Goal: Transaction & Acquisition: Book appointment/travel/reservation

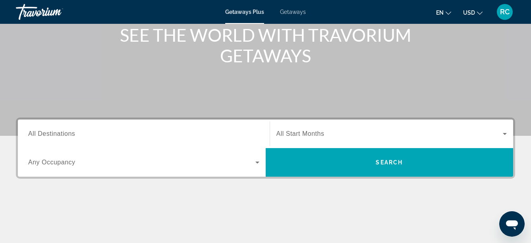
scroll to position [110, 0]
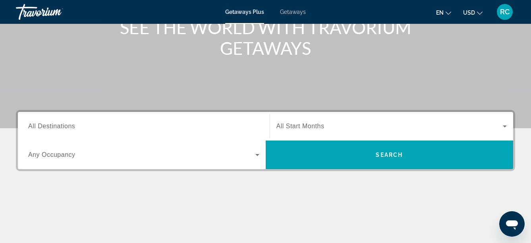
click at [71, 125] on span "All Destinations" at bounding box center [51, 126] width 47 height 7
click at [71, 125] on input "Destination All Destinations" at bounding box center [143, 127] width 231 height 10
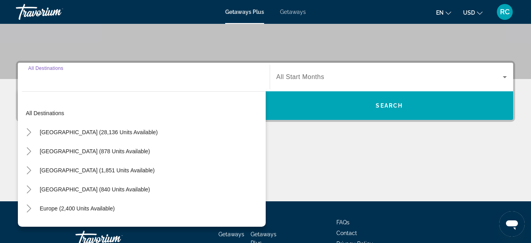
scroll to position [194, 0]
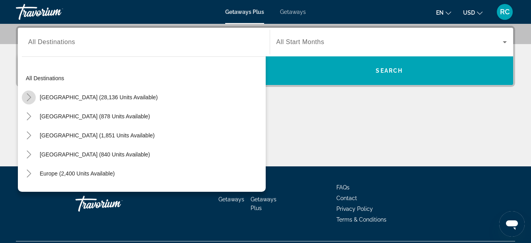
click at [28, 97] on icon "Toggle United States (28,136 units available)" at bounding box center [29, 97] width 8 height 8
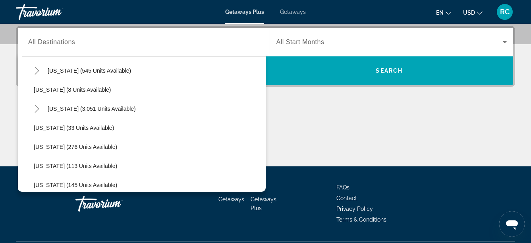
scroll to position [117, 0]
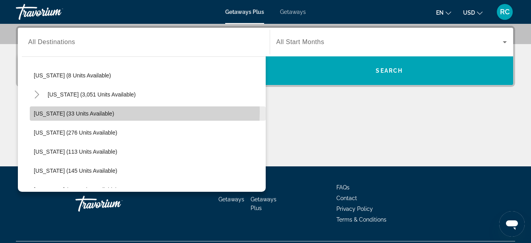
click at [84, 111] on span "Georgia (33 units available)" at bounding box center [74, 113] width 80 height 6
type input "**********"
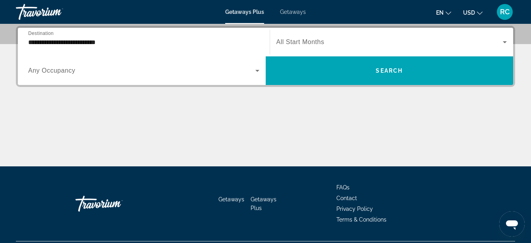
click at [305, 40] on span "All Start Months" at bounding box center [300, 42] width 48 height 7
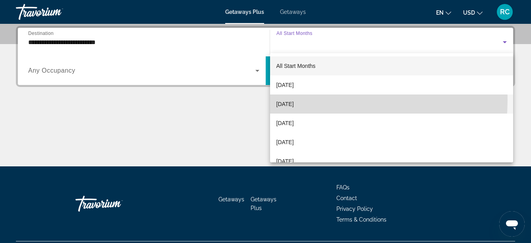
click at [294, 100] on span "[DATE]" at bounding box center [284, 104] width 17 height 10
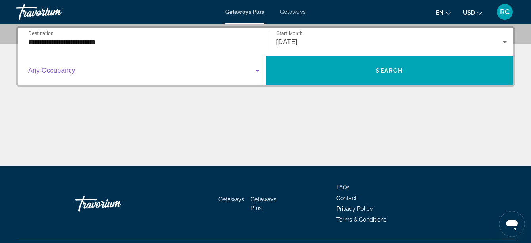
click at [99, 72] on span "Search widget" at bounding box center [141, 71] width 227 height 10
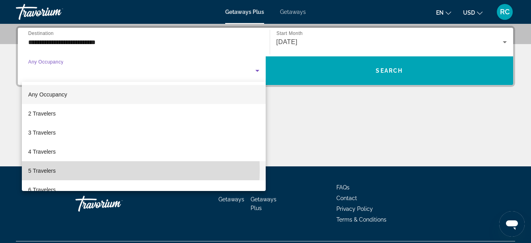
click at [87, 170] on mat-option "5 Travelers" at bounding box center [144, 170] width 244 height 19
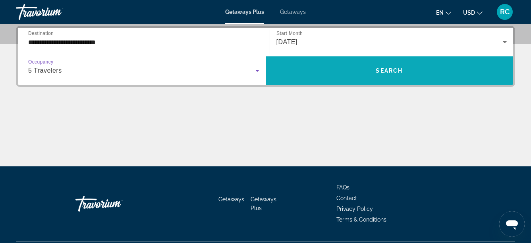
click at [391, 66] on span "Search widget" at bounding box center [390, 70] width 248 height 19
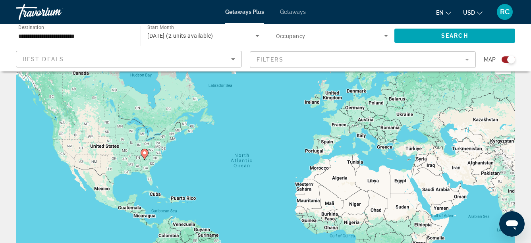
scroll to position [19, 0]
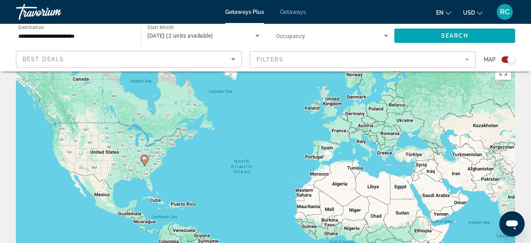
click at [295, 15] on div "Getaways Plus Getaways en English Español Français Italiano Português русский U…" at bounding box center [265, 12] width 531 height 21
click at [295, 13] on span "Getaways" at bounding box center [293, 12] width 26 height 6
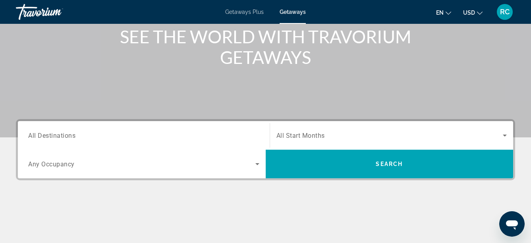
scroll to position [159, 0]
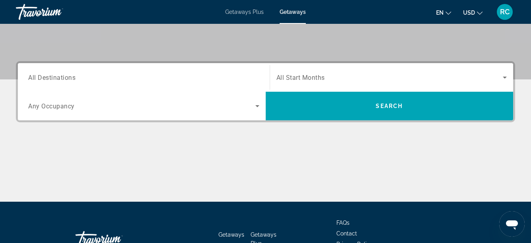
click at [68, 77] on span "All Destinations" at bounding box center [51, 77] width 47 height 8
click at [68, 77] on input "Destination All Destinations" at bounding box center [143, 78] width 231 height 10
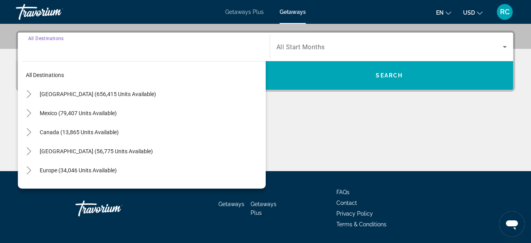
scroll to position [194, 0]
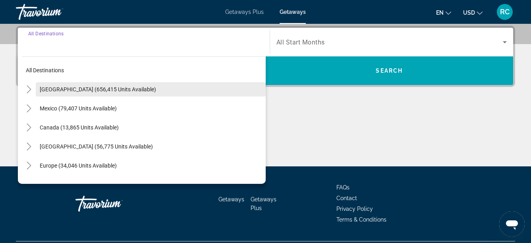
click at [78, 91] on span "[GEOGRAPHIC_DATA] (656,415 units available)" at bounding box center [98, 89] width 116 height 6
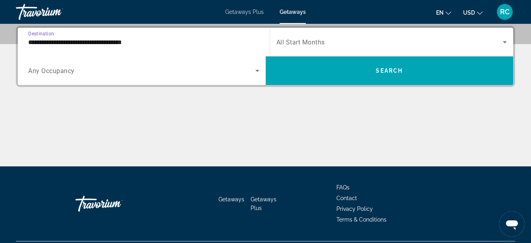
click at [45, 44] on input "**********" at bounding box center [143, 43] width 231 height 10
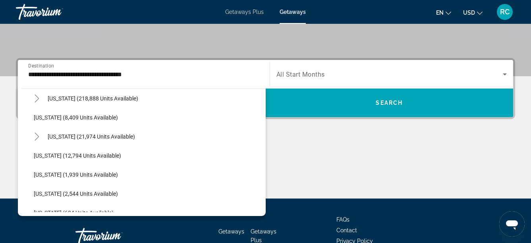
scroll to position [180, 0]
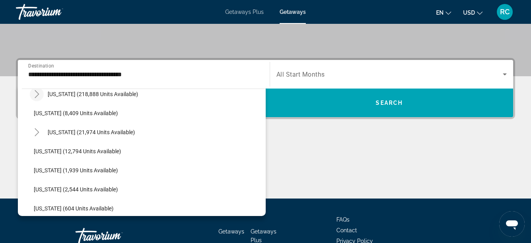
click at [37, 93] on icon "Toggle Florida (218,888 units available)" at bounding box center [37, 94] width 4 height 8
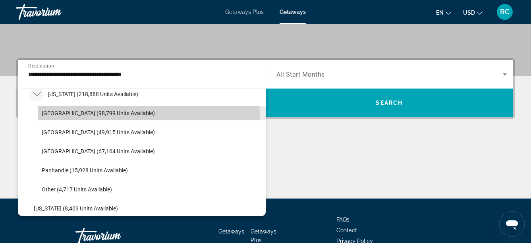
click at [78, 113] on span "Orlando & Disney Area (98,799 units available)" at bounding box center [98, 113] width 113 height 6
type input "**********"
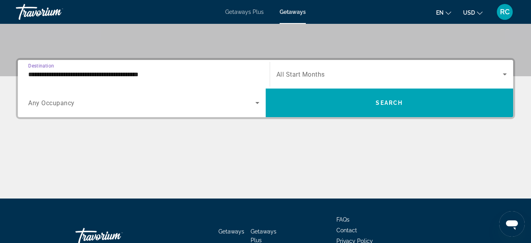
scroll to position [194, 0]
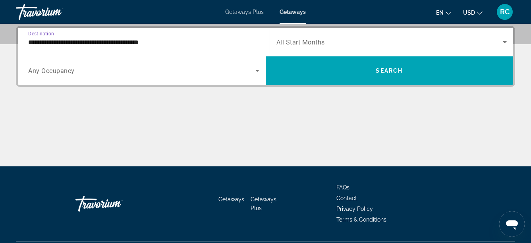
click at [323, 43] on span "All Start Months" at bounding box center [300, 43] width 48 height 8
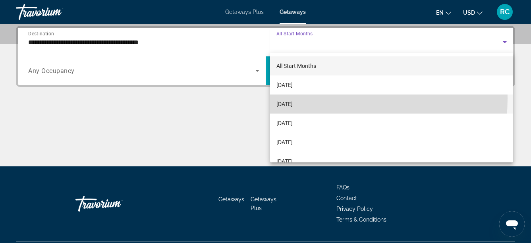
click at [304, 98] on mat-option "[DATE]" at bounding box center [391, 103] width 243 height 19
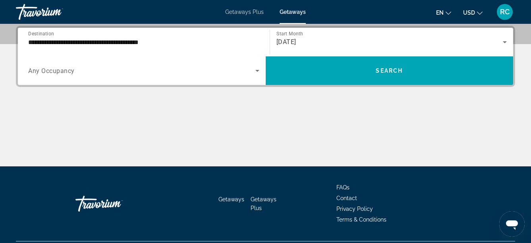
click at [130, 77] on div "Search widget" at bounding box center [143, 71] width 231 height 22
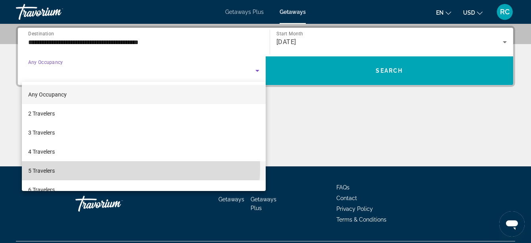
click at [110, 167] on mat-option "5 Travelers" at bounding box center [144, 170] width 244 height 19
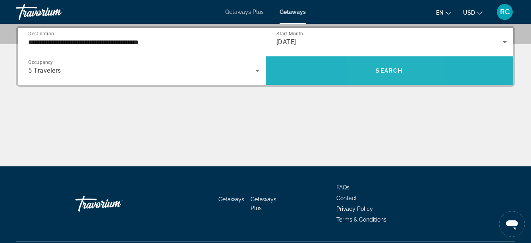
click at [379, 72] on span "Search" at bounding box center [389, 70] width 27 height 6
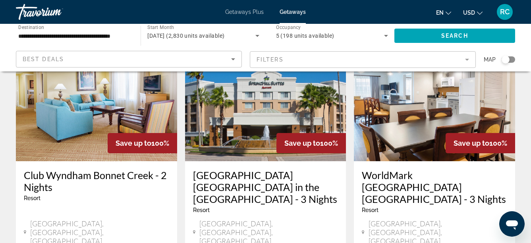
scroll to position [358, 0]
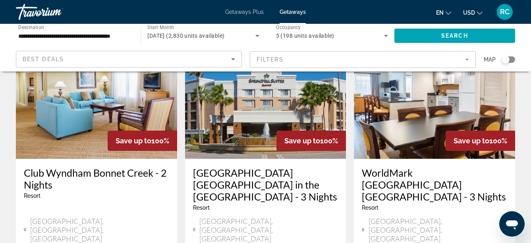
click at [352, 180] on app-weeks-search-item "Save up to 100% WorldMark Orlando Kingstown Reef - 3 Nights Resort - This is an…" at bounding box center [434, 179] width 169 height 295
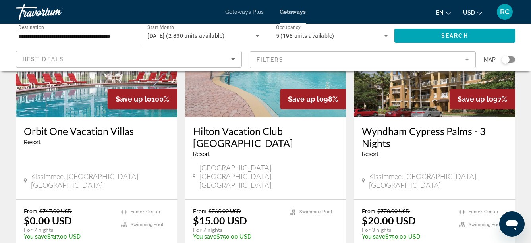
scroll to position [1034, 0]
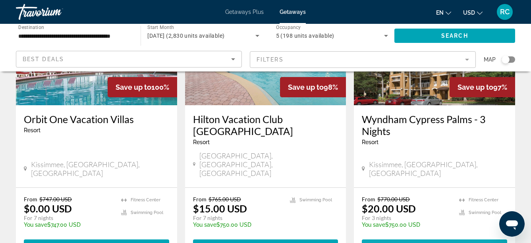
click at [438, 237] on span "Main content" at bounding box center [434, 246] width 145 height 19
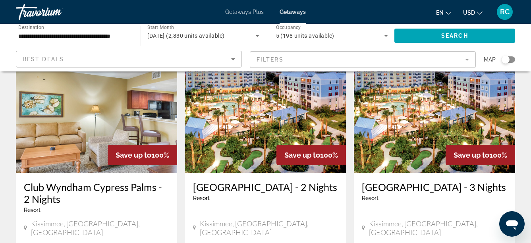
scroll to position [41, 0]
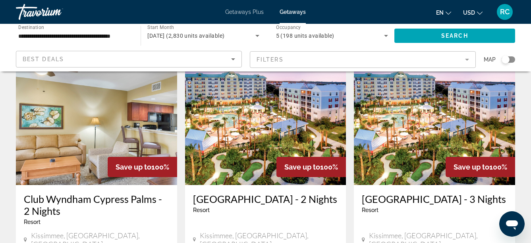
click at [412, 201] on h3 "Calypso Cay Resort - 3 Nights" at bounding box center [434, 199] width 145 height 12
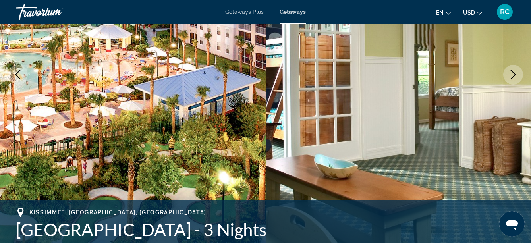
scroll to position [128, 0]
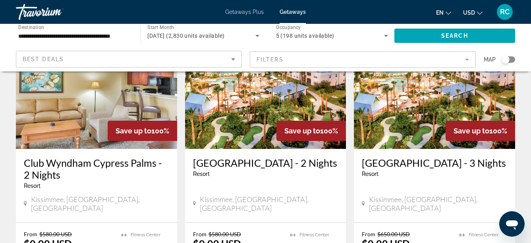
scroll to position [70, 0]
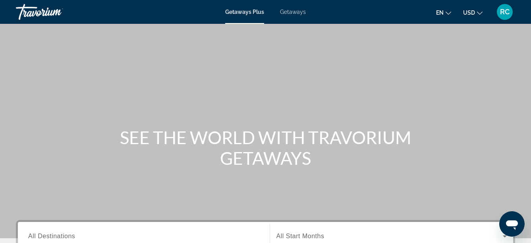
click at [297, 12] on span "Getaways" at bounding box center [293, 12] width 26 height 6
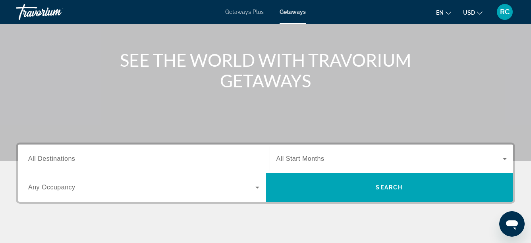
scroll to position [79, 0]
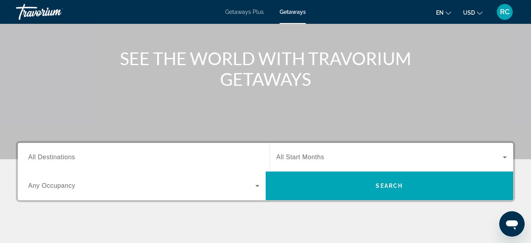
click at [42, 162] on input "Destination All Destinations" at bounding box center [143, 158] width 231 height 10
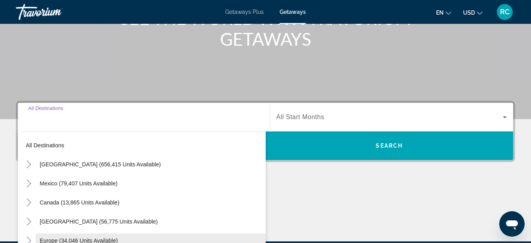
scroll to position [194, 0]
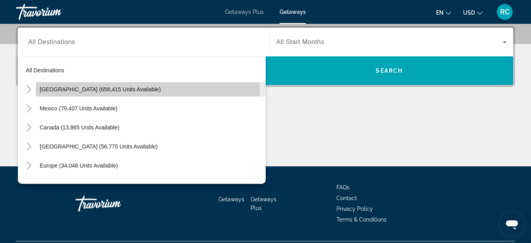
click at [41, 89] on span "[GEOGRAPHIC_DATA] (656,415 units available)" at bounding box center [100, 89] width 121 height 6
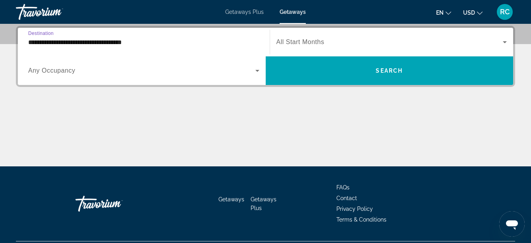
click at [37, 41] on input "**********" at bounding box center [143, 43] width 231 height 10
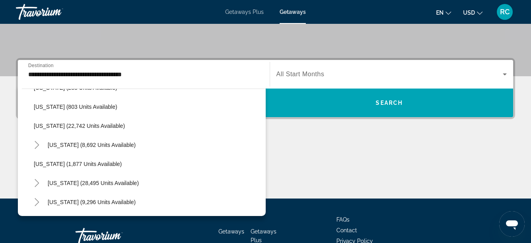
scroll to position [654, 0]
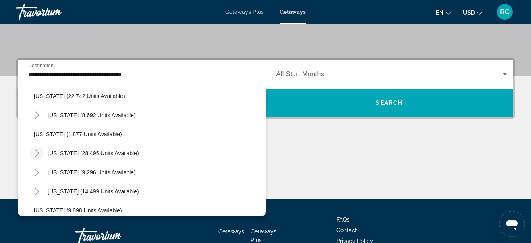
click at [38, 151] on icon "Toggle South Carolina (28,495 units available)" at bounding box center [37, 153] width 8 height 8
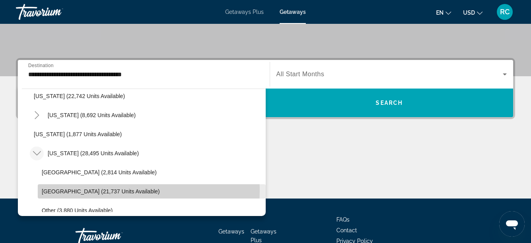
click at [56, 190] on span "[GEOGRAPHIC_DATA] (21,737 units available)" at bounding box center [101, 191] width 118 height 6
type input "**********"
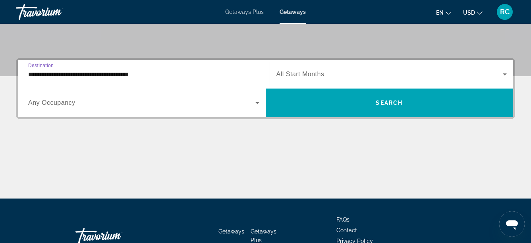
scroll to position [194, 0]
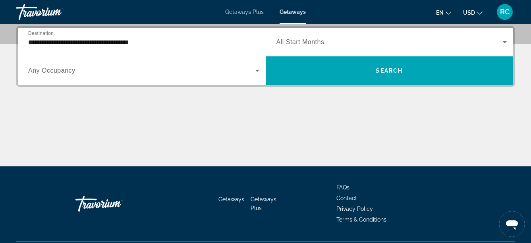
click at [295, 40] on span "All Start Months" at bounding box center [300, 42] width 48 height 7
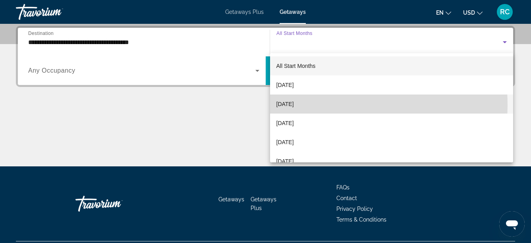
click at [291, 106] on span "[DATE]" at bounding box center [284, 104] width 17 height 10
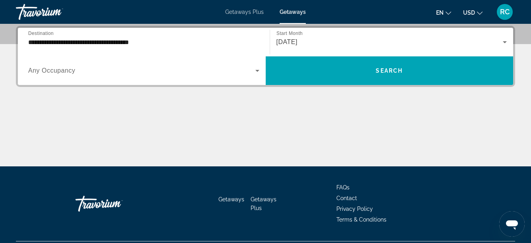
click at [74, 75] on div "Search widget" at bounding box center [143, 71] width 231 height 22
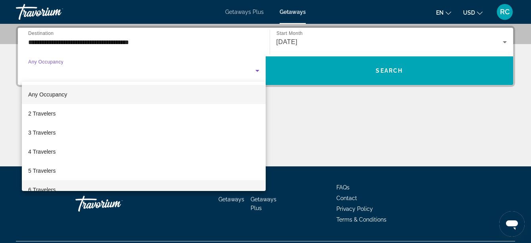
click at [61, 183] on mat-option "6 Travelers" at bounding box center [144, 189] width 244 height 19
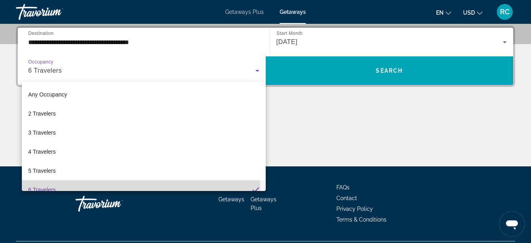
scroll to position [0, 0]
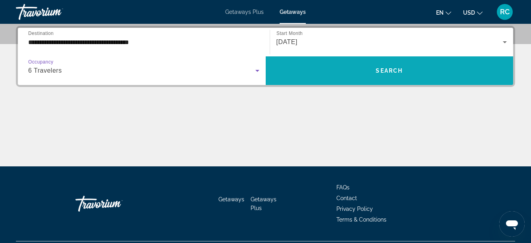
click at [388, 71] on span "Search" at bounding box center [389, 70] width 27 height 6
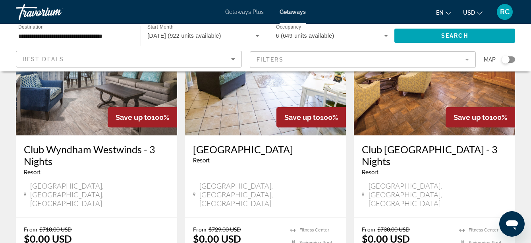
scroll to position [393, 0]
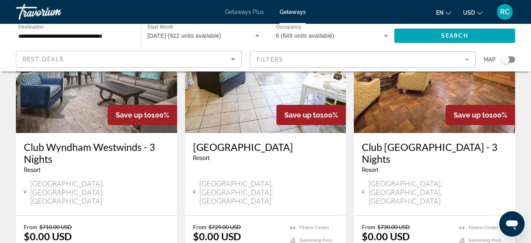
click at [98, 224] on div "From $710.00 USD $0.00 USD For 3 nights You save $710.00 USD temp" at bounding box center [92, 243] width 137 height 38
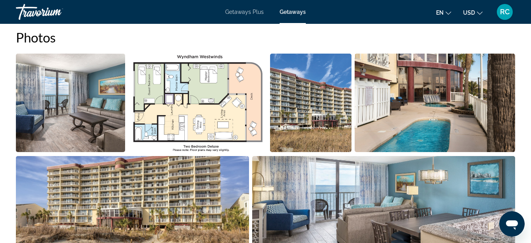
scroll to position [515, 0]
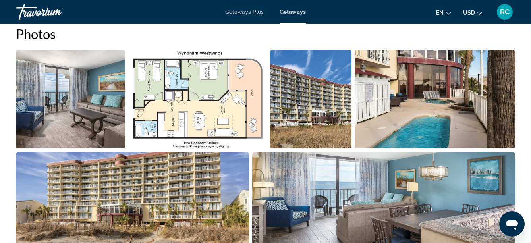
click at [221, 93] on img "Open full-screen image slider" at bounding box center [197, 99] width 139 height 98
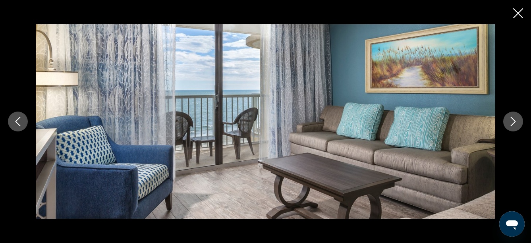
click at [508, 118] on icon "Next image" at bounding box center [513, 122] width 10 height 10
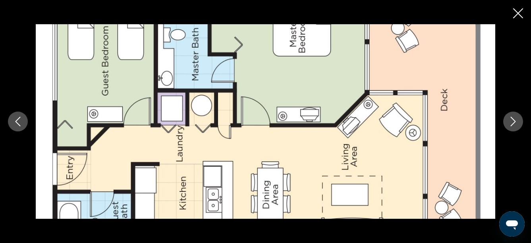
click at [508, 118] on icon "Next image" at bounding box center [513, 122] width 10 height 10
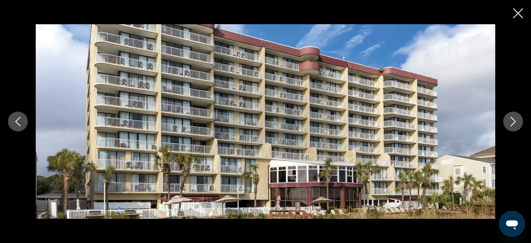
click at [508, 118] on icon "Next image" at bounding box center [513, 122] width 10 height 10
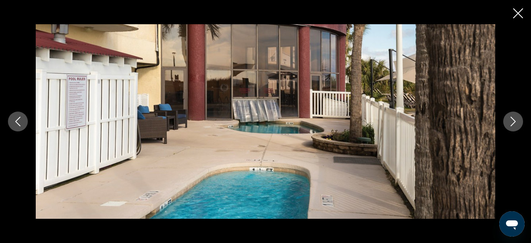
click at [508, 118] on icon "Next image" at bounding box center [513, 122] width 10 height 10
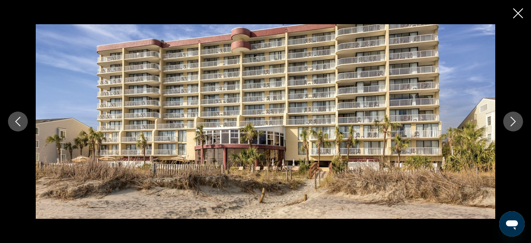
click at [508, 118] on icon "Next image" at bounding box center [513, 122] width 10 height 10
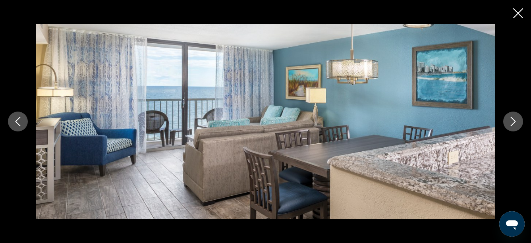
click at [508, 118] on icon "Next image" at bounding box center [513, 122] width 10 height 10
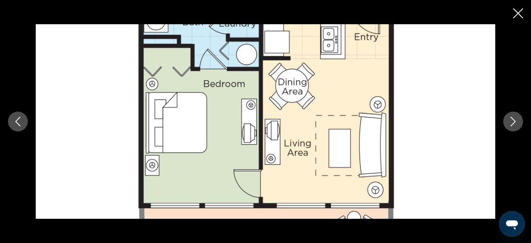
click at [518, 15] on icon "Close slideshow" at bounding box center [518, 13] width 10 height 10
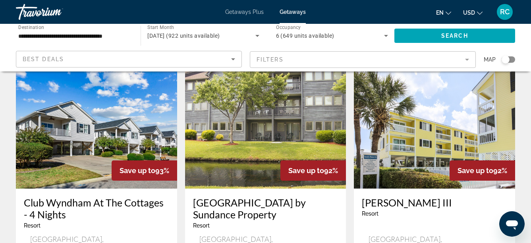
scroll to position [929, 0]
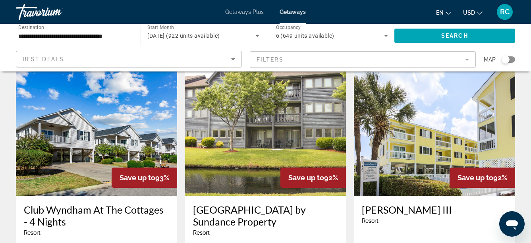
click at [117, 204] on h3 "Club Wyndham At The Cottages - 4 Nights" at bounding box center [96, 216] width 145 height 24
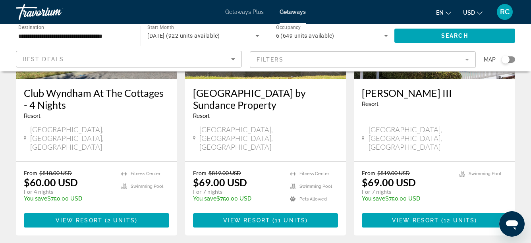
scroll to position [1041, 0]
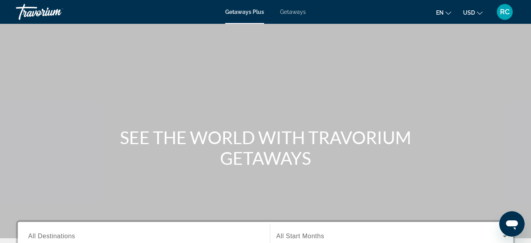
click at [287, 11] on span "Getaways" at bounding box center [293, 12] width 26 height 6
click at [51, 230] on div "Search widget" at bounding box center [143, 236] width 231 height 23
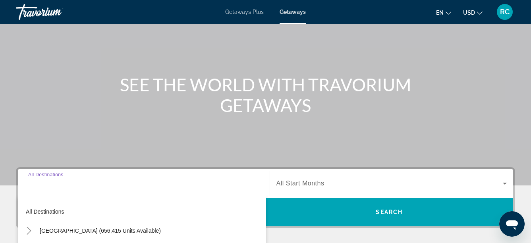
scroll to position [194, 0]
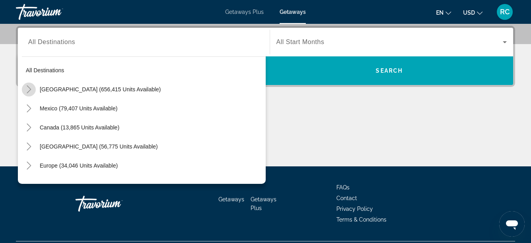
click at [29, 86] on icon "Toggle United States (656,415 units available)" at bounding box center [29, 89] width 8 height 8
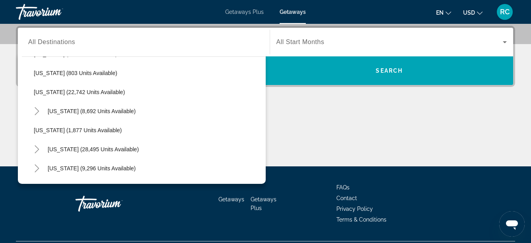
scroll to position [630, 0]
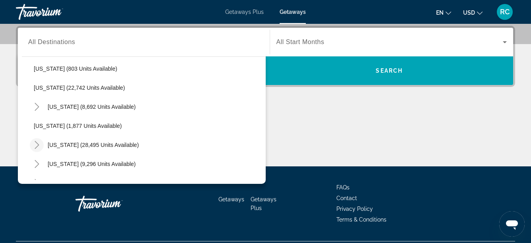
click at [37, 148] on icon "Toggle South Carolina (28,495 units available)" at bounding box center [37, 145] width 8 height 8
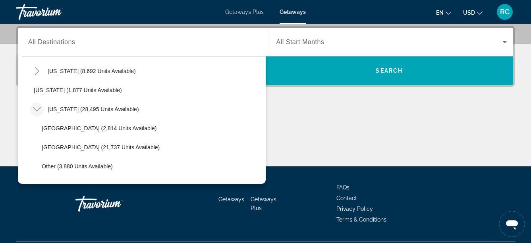
scroll to position [675, 0]
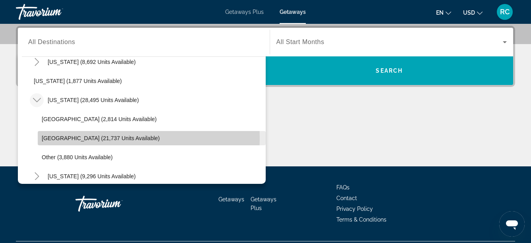
click at [108, 138] on span "[GEOGRAPHIC_DATA] (21,737 units available)" at bounding box center [101, 138] width 118 height 6
type input "**********"
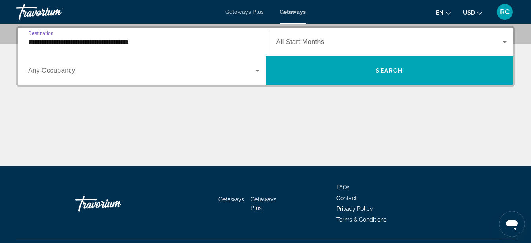
click at [283, 43] on span "All Start Months" at bounding box center [300, 42] width 48 height 7
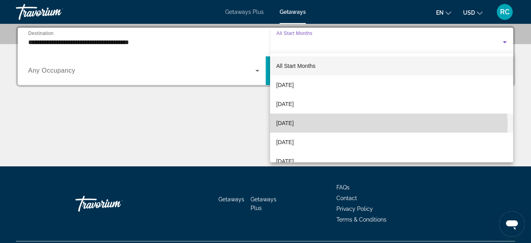
click at [294, 126] on span "[DATE]" at bounding box center [284, 123] width 17 height 10
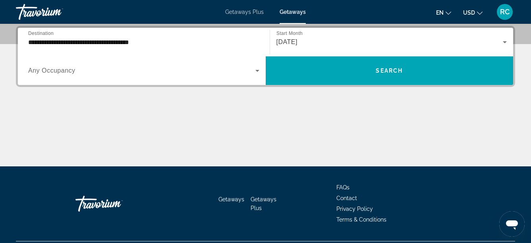
click at [59, 71] on span "Any Occupancy" at bounding box center [51, 70] width 47 height 7
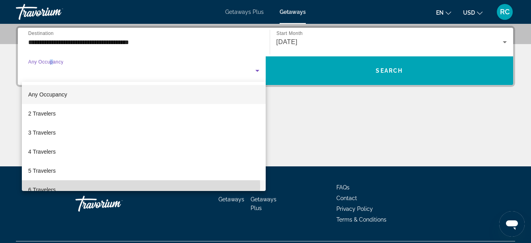
click at [60, 187] on mat-option "6 Travelers" at bounding box center [144, 189] width 244 height 19
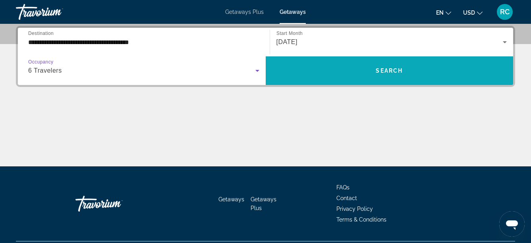
click at [345, 72] on span "Search widget" at bounding box center [390, 70] width 248 height 19
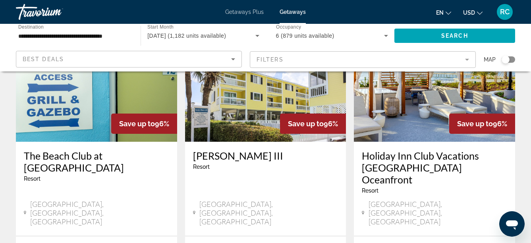
scroll to position [691, 0]
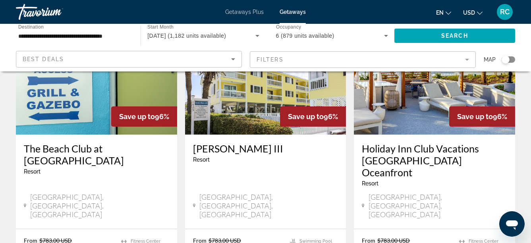
click at [412, 143] on h3 "Holiday Inn Club Vacations [GEOGRAPHIC_DATA] Oceanfront" at bounding box center [434, 161] width 145 height 36
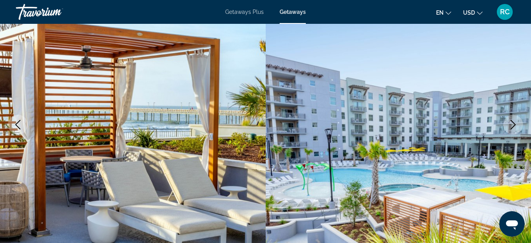
scroll to position [63, 0]
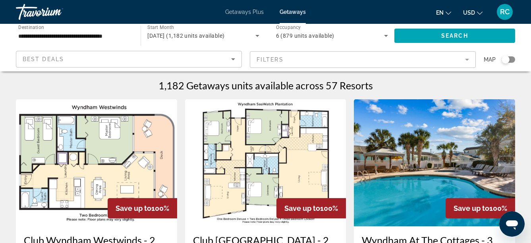
click at [189, 36] on span "December 2025 (1,182 units available)" at bounding box center [185, 36] width 77 height 6
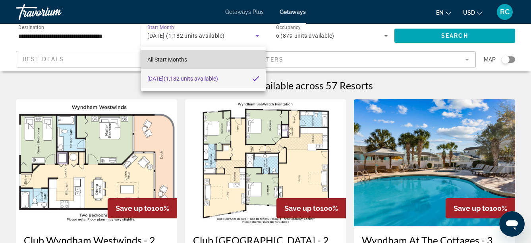
click at [186, 55] on span "All Start Months" at bounding box center [167, 60] width 40 height 10
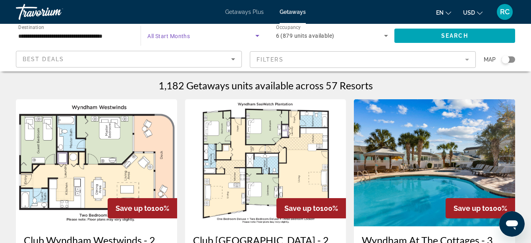
click at [184, 35] on span "All Start Months" at bounding box center [168, 36] width 42 height 6
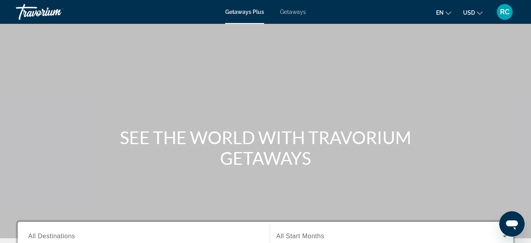
click at [307, 15] on div "Getaways Plus Getaways en English Español Français Italiano Português русский U…" at bounding box center [265, 12] width 531 height 21
click at [305, 14] on span "Getaways" at bounding box center [293, 12] width 26 height 6
click at [125, 228] on div "Search widget" at bounding box center [143, 236] width 231 height 23
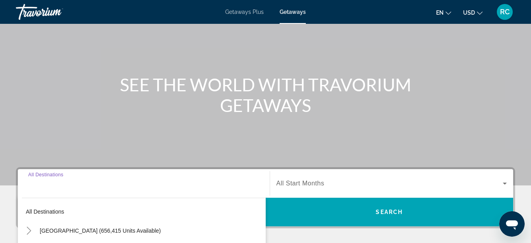
scroll to position [194, 0]
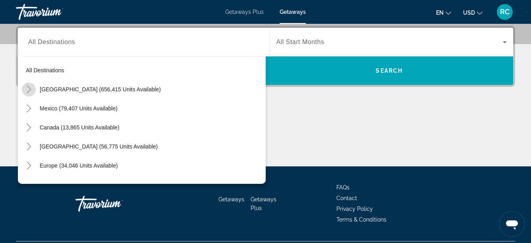
click at [30, 87] on icon "Toggle United States (656,415 units available)" at bounding box center [29, 89] width 8 height 8
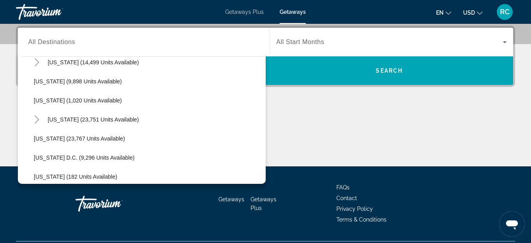
scroll to position [658, 0]
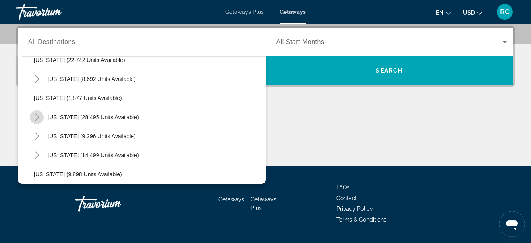
click at [35, 117] on icon "Toggle South Carolina (28,495 units available)" at bounding box center [37, 117] width 8 height 8
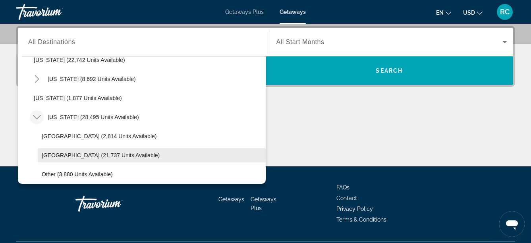
click at [53, 151] on span "Search widget" at bounding box center [152, 155] width 228 height 19
type input "**********"
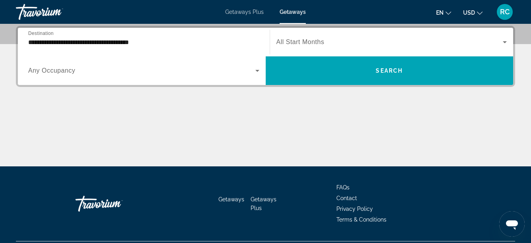
click at [305, 39] on span "All Start Months" at bounding box center [300, 42] width 48 height 7
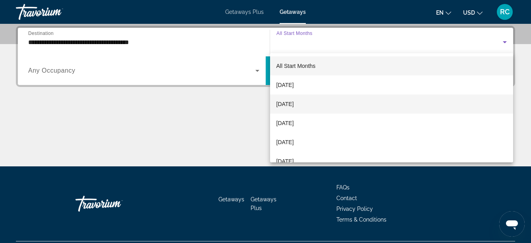
click at [294, 104] on span "[DATE]" at bounding box center [284, 104] width 17 height 10
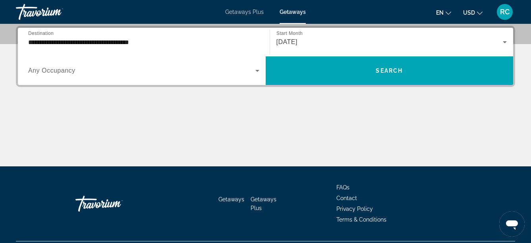
click at [63, 77] on div "Search widget" at bounding box center [143, 71] width 231 height 22
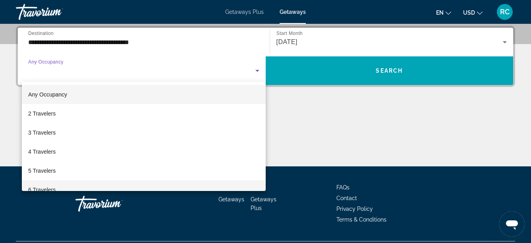
click at [56, 187] on mat-option "6 Travelers" at bounding box center [144, 189] width 244 height 19
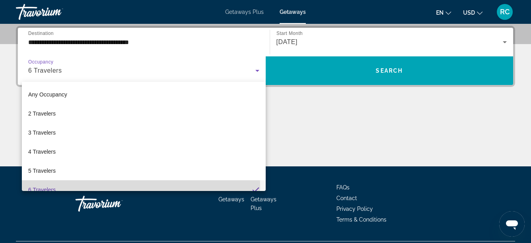
scroll to position [0, 0]
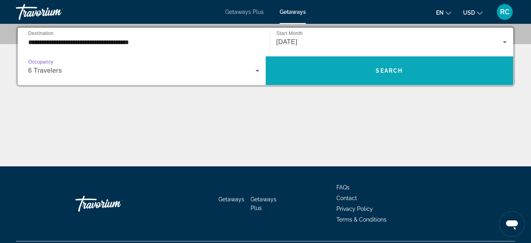
click at [389, 64] on span "Search widget" at bounding box center [390, 70] width 248 height 19
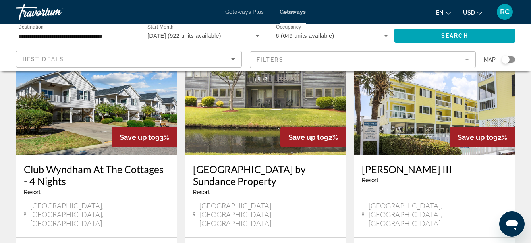
scroll to position [976, 0]
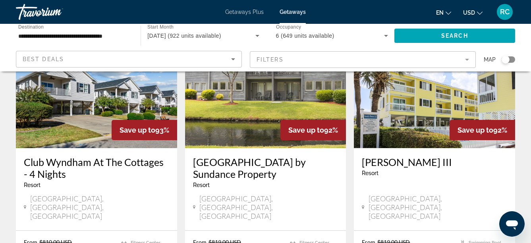
click at [109, 156] on h3 "Club Wyndham At The Cottages - 4 Nights" at bounding box center [96, 168] width 145 height 24
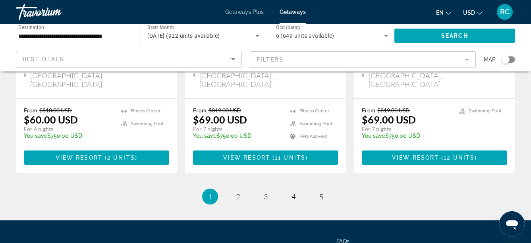
scroll to position [1113, 0]
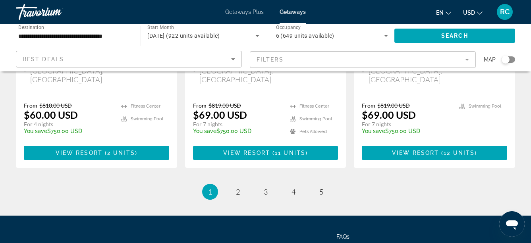
click at [225, 60] on div "Best Deals" at bounding box center [127, 59] width 208 height 10
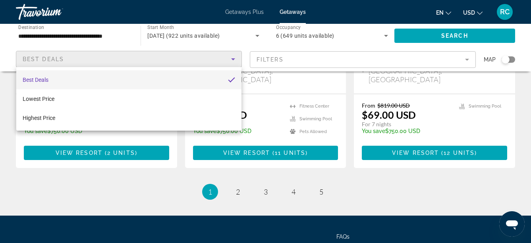
click at [225, 60] on div at bounding box center [265, 121] width 531 height 243
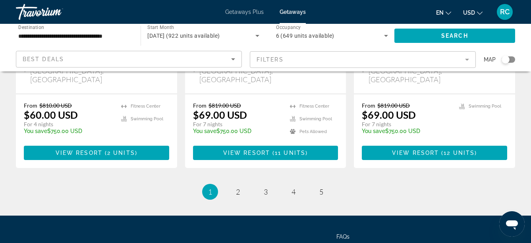
click at [273, 58] on mat-form-field "Filters" at bounding box center [363, 59] width 226 height 17
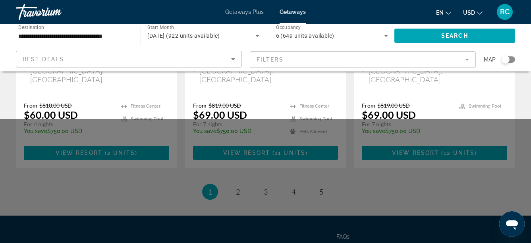
click at [322, 59] on mat-form-field "Filters" at bounding box center [363, 59] width 226 height 17
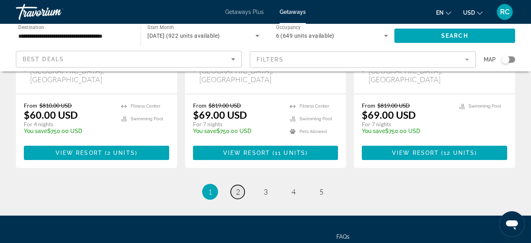
click at [238, 187] on span "2" at bounding box center [238, 191] width 4 height 9
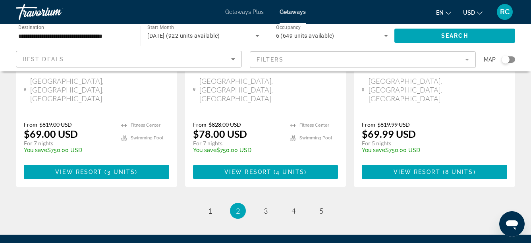
scroll to position [1068, 0]
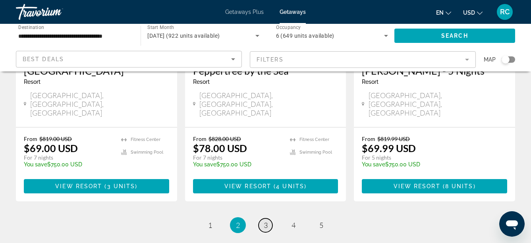
click at [264, 221] on span "3" at bounding box center [266, 225] width 4 height 9
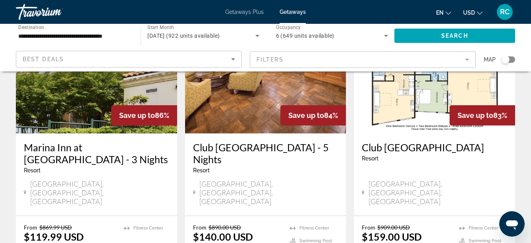
scroll to position [704, 0]
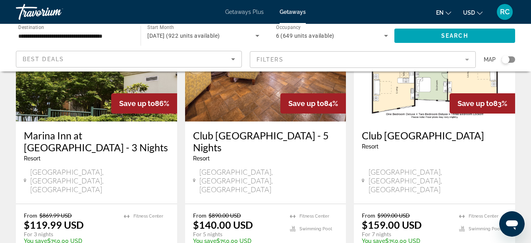
click at [92, 129] on h3 "Marina Inn at Grande Dunes - 3 Nights" at bounding box center [96, 141] width 145 height 24
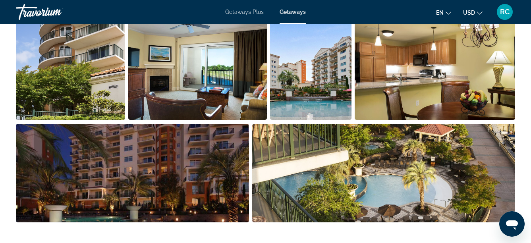
scroll to position [499, 0]
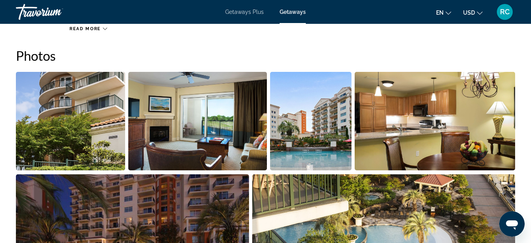
click at [77, 124] on img "Open full-screen image slider" at bounding box center [70, 121] width 109 height 98
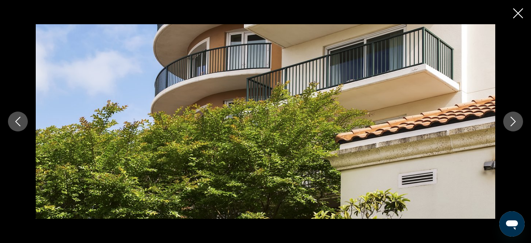
click at [512, 118] on icon "Next image" at bounding box center [513, 122] width 10 height 10
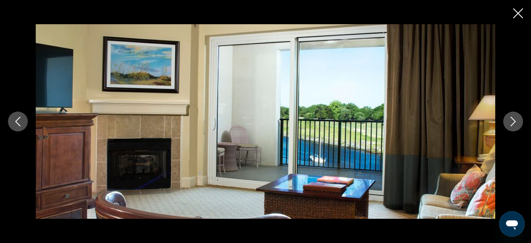
click at [512, 118] on icon "Next image" at bounding box center [513, 122] width 10 height 10
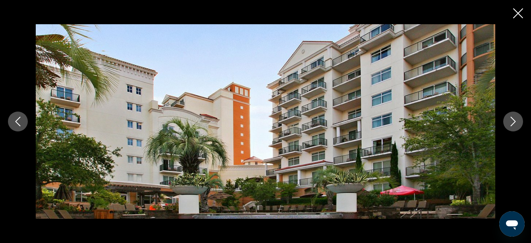
click at [512, 118] on icon "Next image" at bounding box center [513, 122] width 10 height 10
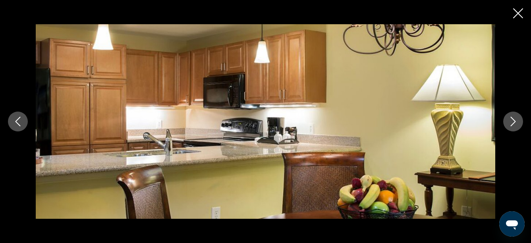
click at [512, 118] on icon "Next image" at bounding box center [513, 122] width 10 height 10
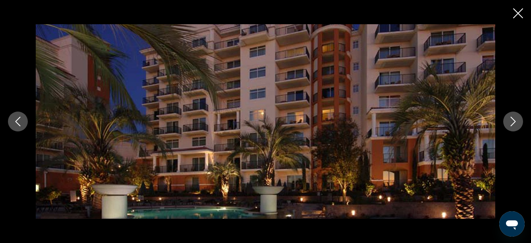
click at [512, 118] on icon "Next image" at bounding box center [513, 122] width 10 height 10
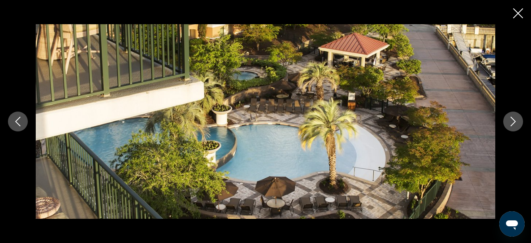
click at [512, 118] on icon "Next image" at bounding box center [513, 122] width 10 height 10
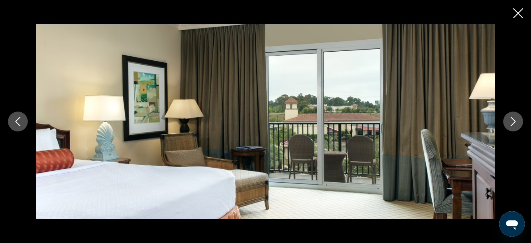
click at [512, 118] on icon "Next image" at bounding box center [513, 122] width 10 height 10
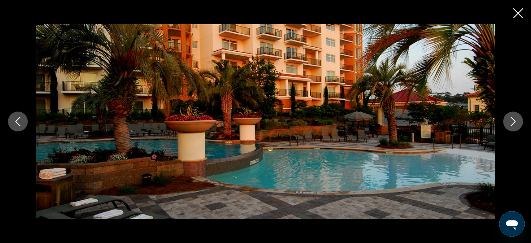
click at [512, 118] on icon "Next image" at bounding box center [513, 122] width 10 height 10
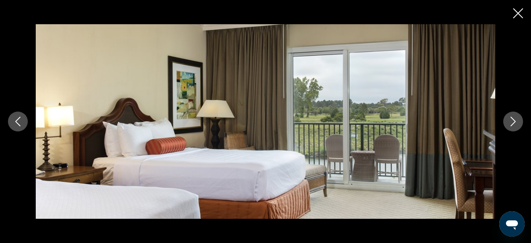
click at [512, 118] on icon "Next image" at bounding box center [513, 122] width 10 height 10
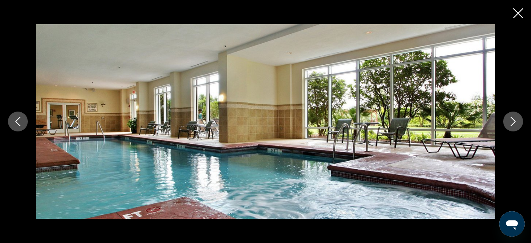
click at [512, 118] on icon "Next image" at bounding box center [513, 122] width 10 height 10
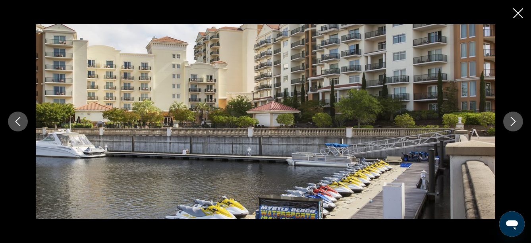
click at [512, 118] on icon "Next image" at bounding box center [513, 122] width 10 height 10
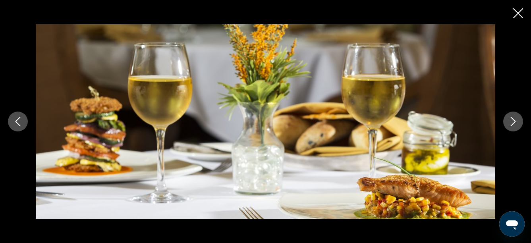
click at [512, 118] on icon "Next image" at bounding box center [513, 122] width 10 height 10
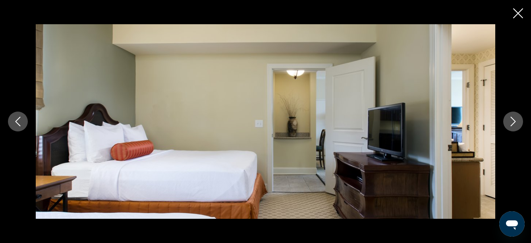
click at [512, 118] on icon "Next image" at bounding box center [513, 122] width 10 height 10
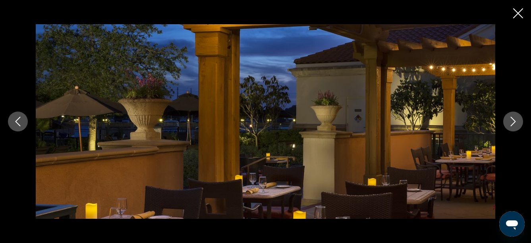
click at [512, 118] on icon "Next image" at bounding box center [513, 122] width 10 height 10
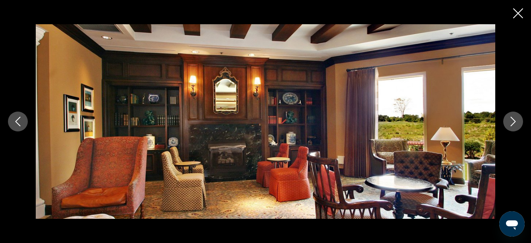
click at [519, 14] on icon "Close slideshow" at bounding box center [518, 13] width 10 height 10
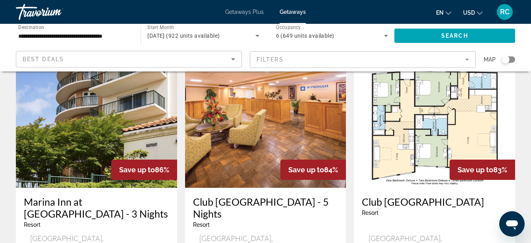
scroll to position [556, 0]
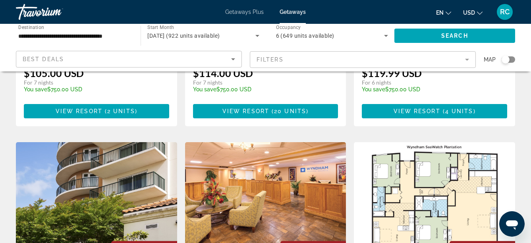
click at [80, 166] on img "Main content" at bounding box center [96, 205] width 161 height 127
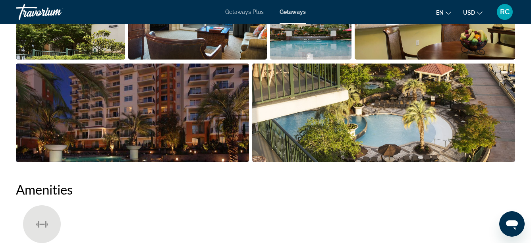
scroll to position [542, 0]
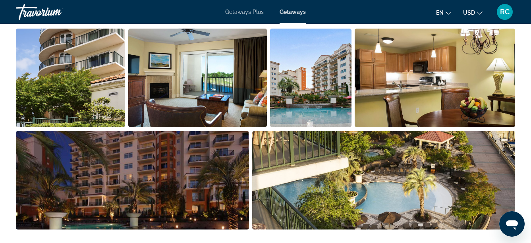
click at [46, 84] on img "Open full-screen image slider" at bounding box center [70, 78] width 109 height 98
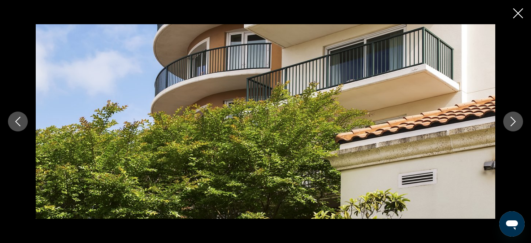
click at [511, 118] on button "Next image" at bounding box center [513, 122] width 20 height 20
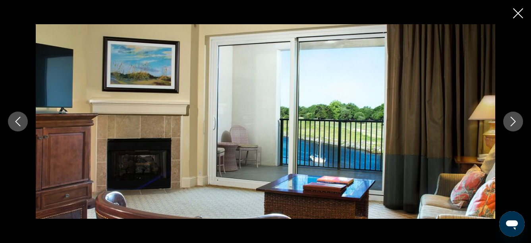
click at [511, 120] on icon "Next image" at bounding box center [513, 122] width 10 height 10
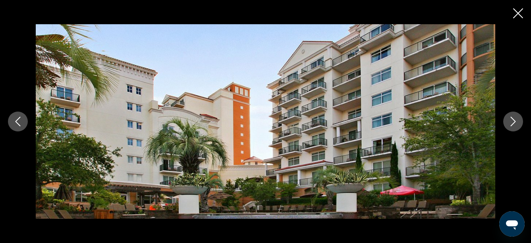
click at [511, 120] on icon "Next image" at bounding box center [513, 122] width 10 height 10
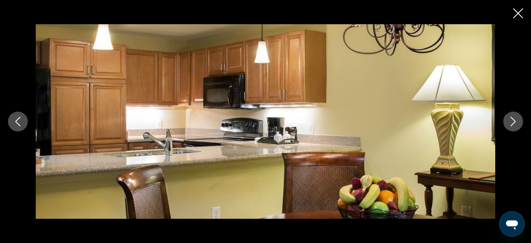
click at [511, 120] on icon "Next image" at bounding box center [513, 122] width 10 height 10
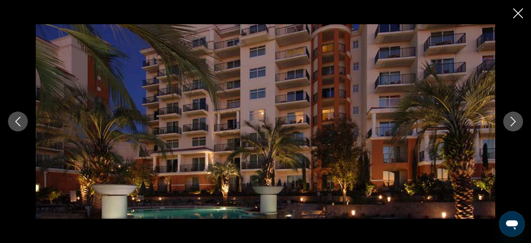
click at [511, 120] on icon "Next image" at bounding box center [513, 122] width 10 height 10
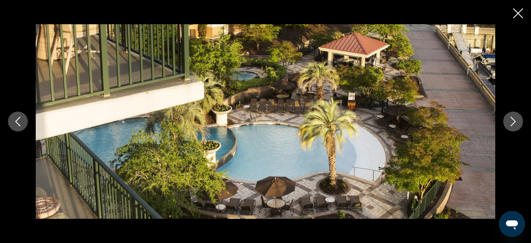
click at [511, 120] on icon "Next image" at bounding box center [513, 122] width 10 height 10
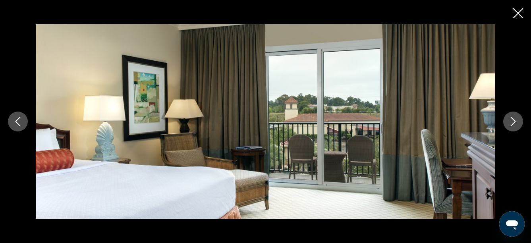
click at [511, 120] on icon "Next image" at bounding box center [513, 122] width 10 height 10
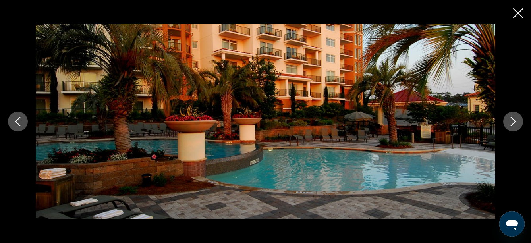
click at [511, 120] on icon "Next image" at bounding box center [513, 122] width 10 height 10
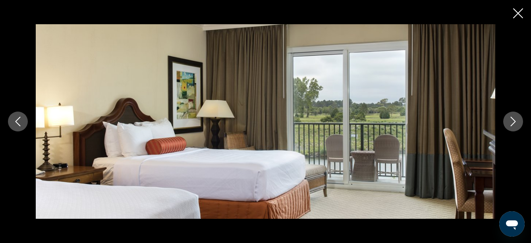
click at [511, 120] on icon "Next image" at bounding box center [513, 122] width 10 height 10
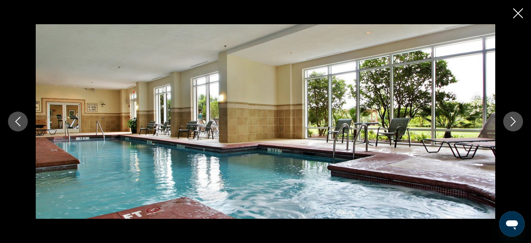
click at [511, 120] on icon "Next image" at bounding box center [513, 122] width 10 height 10
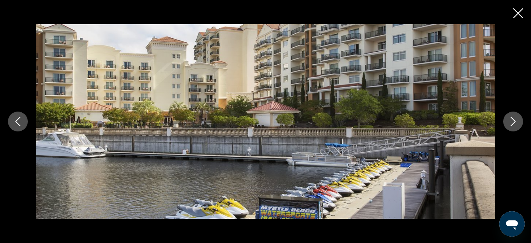
click at [511, 120] on icon "Next image" at bounding box center [513, 122] width 10 height 10
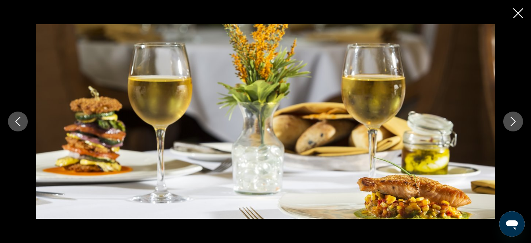
click at [511, 120] on icon "Next image" at bounding box center [513, 122] width 10 height 10
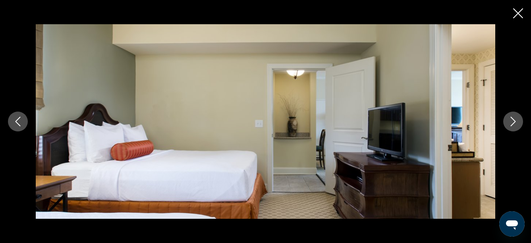
click at [511, 120] on icon "Next image" at bounding box center [513, 122] width 10 height 10
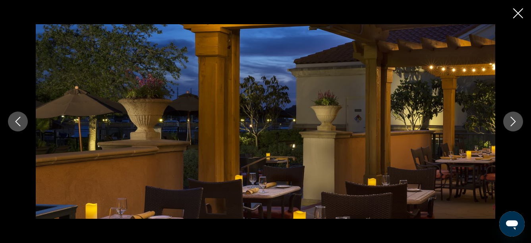
click at [514, 12] on icon "Close slideshow" at bounding box center [518, 13] width 10 height 10
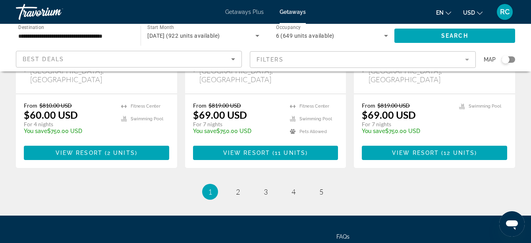
scroll to position [1063, 0]
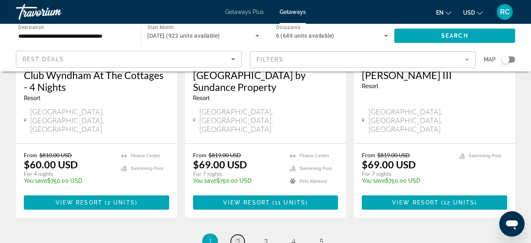
click at [238, 237] on span "2" at bounding box center [238, 241] width 4 height 9
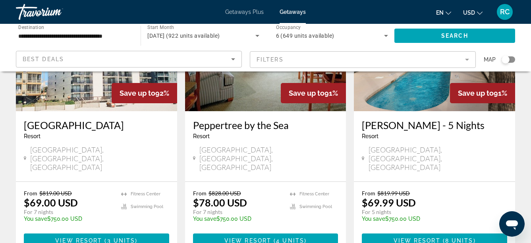
scroll to position [1023, 0]
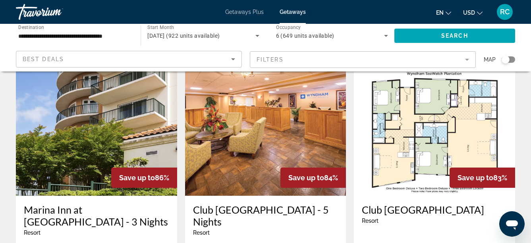
scroll to position [634, 0]
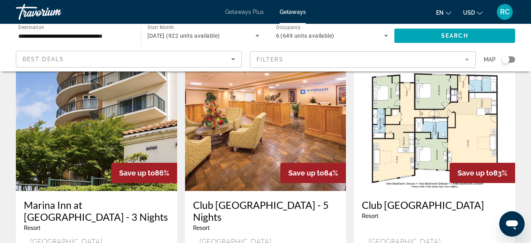
click at [87, 199] on h3 "Marina Inn at Grande Dunes - 3 Nights" at bounding box center [96, 211] width 145 height 24
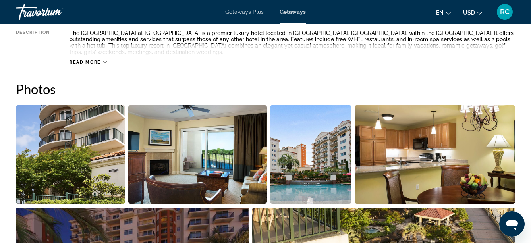
scroll to position [381, 0]
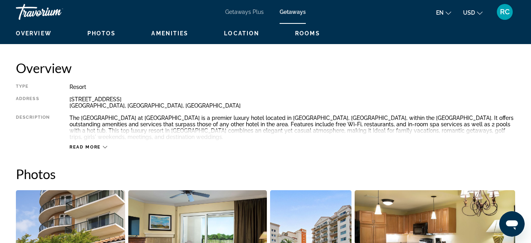
click at [101, 201] on img "Open full-screen image slider" at bounding box center [70, 239] width 109 height 98
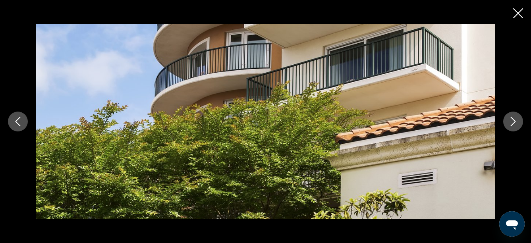
click at [510, 120] on icon "Next image" at bounding box center [513, 122] width 10 height 10
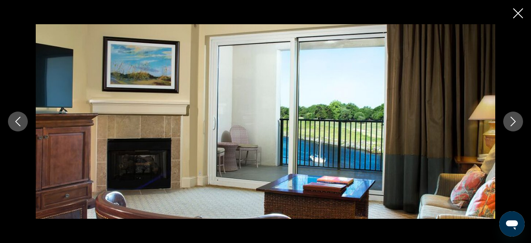
click at [510, 120] on icon "Next image" at bounding box center [513, 122] width 10 height 10
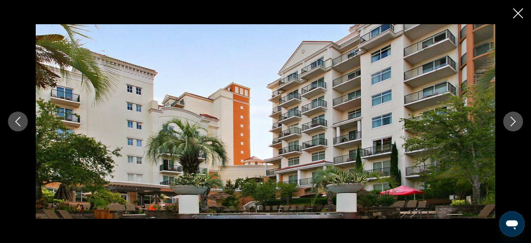
click at [510, 120] on icon "Next image" at bounding box center [513, 122] width 10 height 10
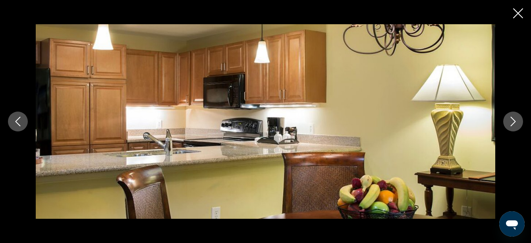
click at [510, 120] on icon "Next image" at bounding box center [513, 122] width 10 height 10
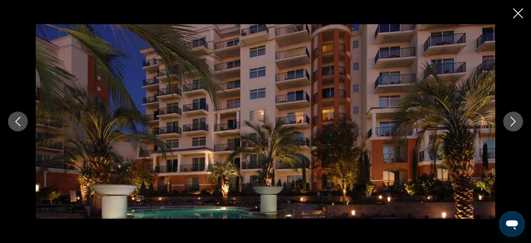
click at [510, 120] on icon "Next image" at bounding box center [513, 122] width 10 height 10
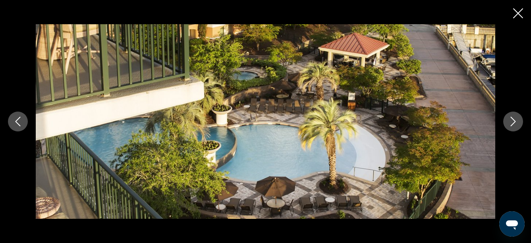
click at [510, 120] on icon "Next image" at bounding box center [513, 122] width 10 height 10
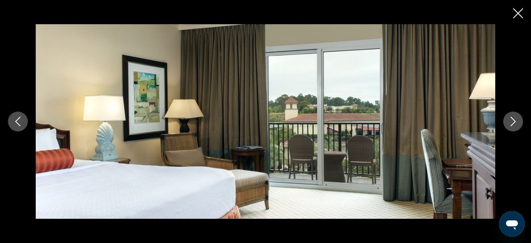
click at [510, 120] on icon "Next image" at bounding box center [513, 122] width 10 height 10
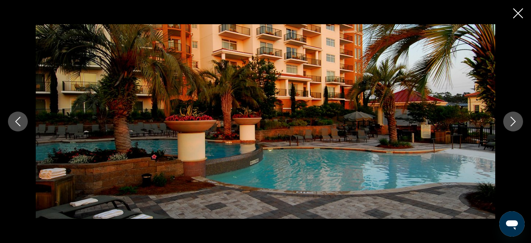
click at [510, 120] on icon "Next image" at bounding box center [513, 122] width 10 height 10
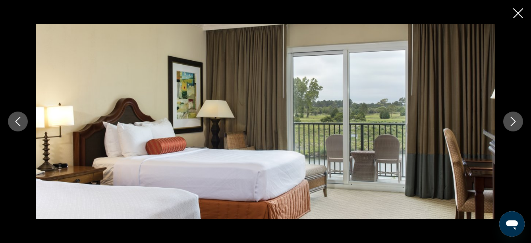
click at [513, 15] on icon "Close slideshow" at bounding box center [518, 13] width 10 height 10
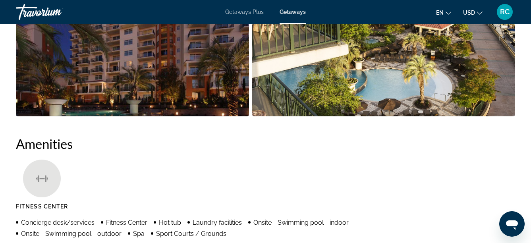
scroll to position [659, 0]
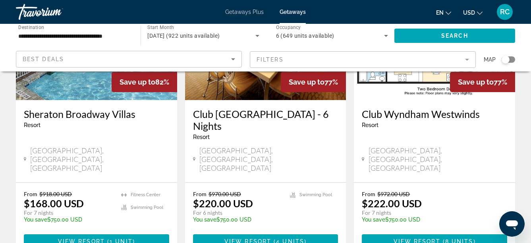
scroll to position [1036, 0]
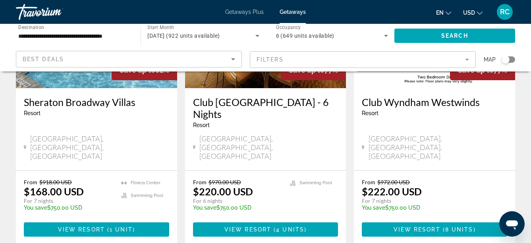
drag, startPoint x: 300, startPoint y: 202, endPoint x: 289, endPoint y: 200, distance: 10.8
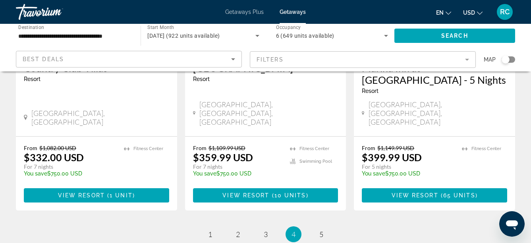
scroll to position [1051, 0]
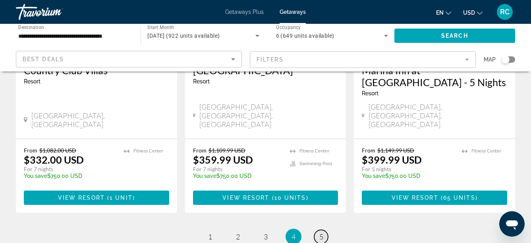
click at [323, 232] on span "5" at bounding box center [321, 236] width 4 height 9
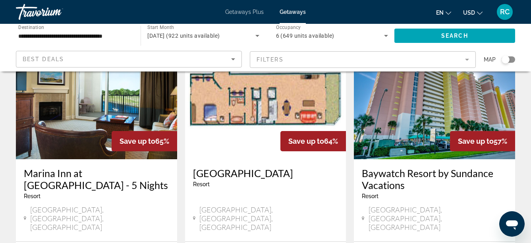
scroll to position [74, 0]
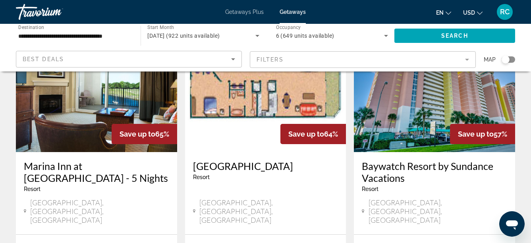
click at [114, 173] on h3 "Marina Inn at Grande Dunes - 5 Nights" at bounding box center [96, 172] width 145 height 24
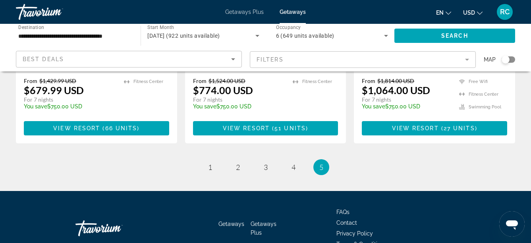
scroll to position [549, 0]
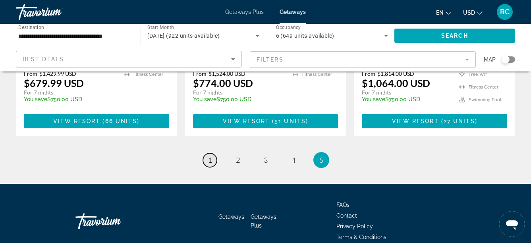
click at [206, 153] on link "page 1" at bounding box center [210, 160] width 14 height 14
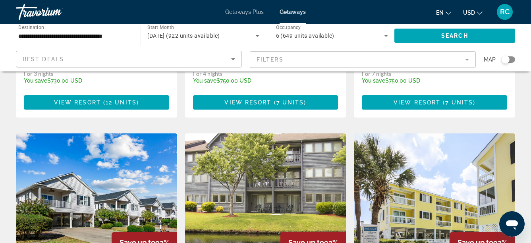
scroll to position [862, 0]
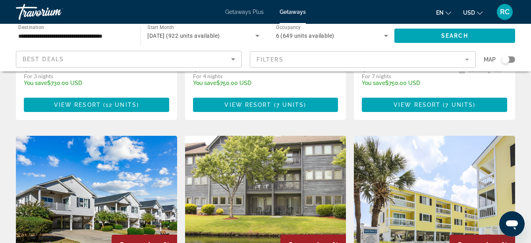
click at [150, 136] on img "Main content" at bounding box center [96, 199] width 161 height 127
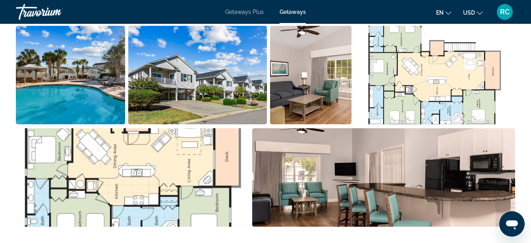
scroll to position [521, 0]
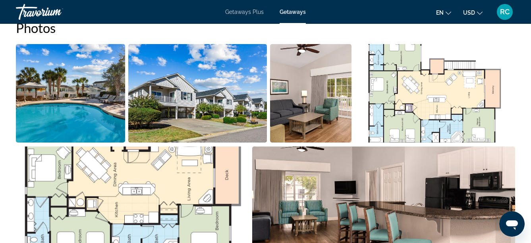
click at [118, 88] on img "Open full-screen image slider" at bounding box center [70, 93] width 109 height 98
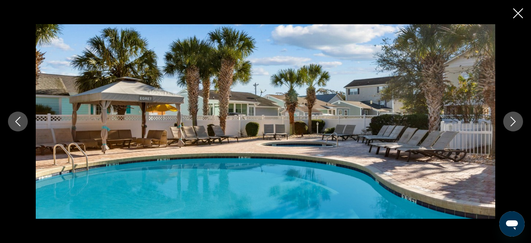
click at [511, 121] on icon "Next image" at bounding box center [513, 122] width 10 height 10
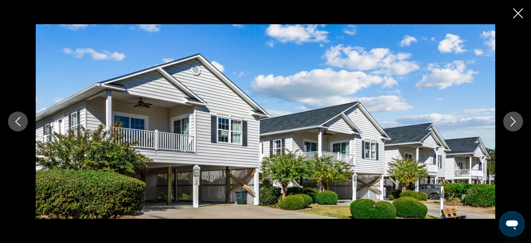
click at [511, 121] on icon "Next image" at bounding box center [513, 122] width 10 height 10
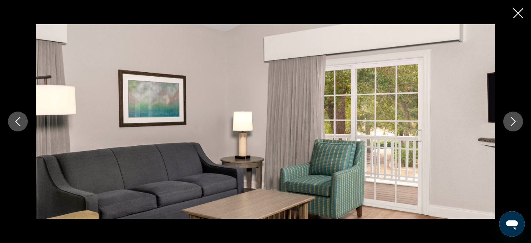
click at [511, 121] on icon "Next image" at bounding box center [513, 122] width 10 height 10
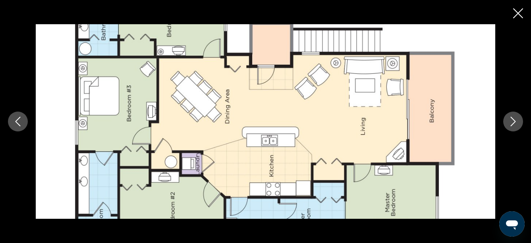
scroll to position [1118, 0]
click at [397, 123] on img "Main content" at bounding box center [265, 121] width 459 height 195
click at [514, 13] on icon "Close slideshow" at bounding box center [518, 13] width 10 height 10
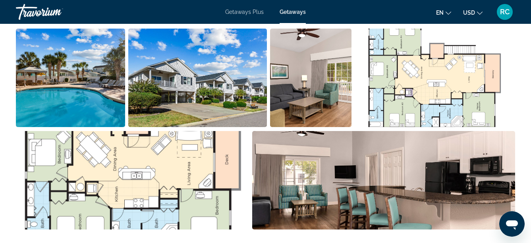
scroll to position [474, 0]
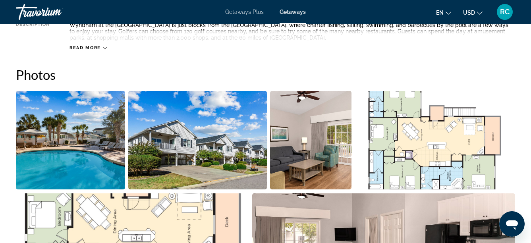
click at [426, 150] on img "Open full-screen image slider" at bounding box center [435, 140] width 161 height 98
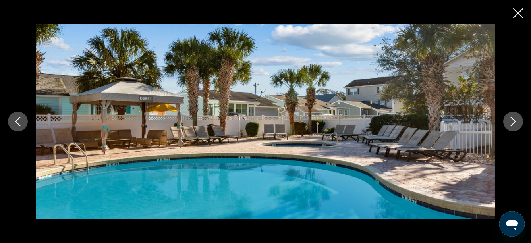
click at [510, 116] on button "Next image" at bounding box center [513, 122] width 20 height 20
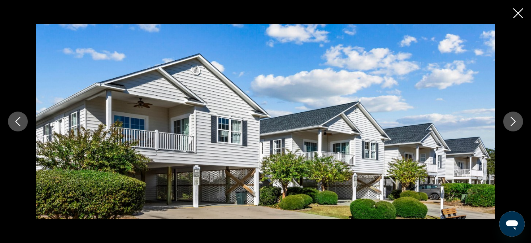
click at [509, 116] on button "Next image" at bounding box center [513, 122] width 20 height 20
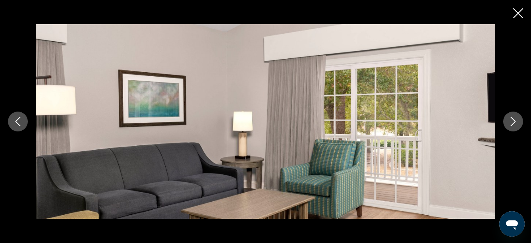
click at [509, 116] on button "Next image" at bounding box center [513, 122] width 20 height 20
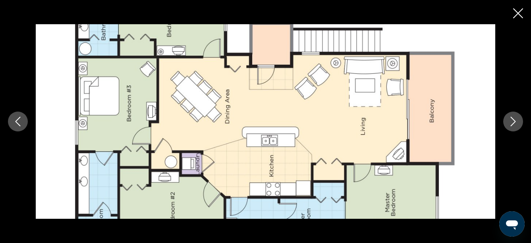
click at [509, 116] on button "Next image" at bounding box center [513, 122] width 20 height 20
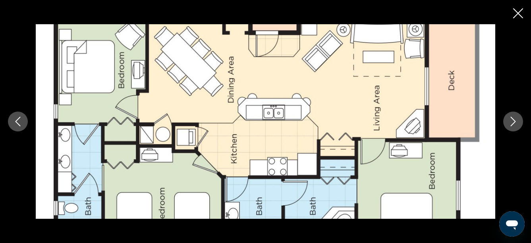
click at [515, 14] on icon "Close slideshow" at bounding box center [518, 13] width 10 height 10
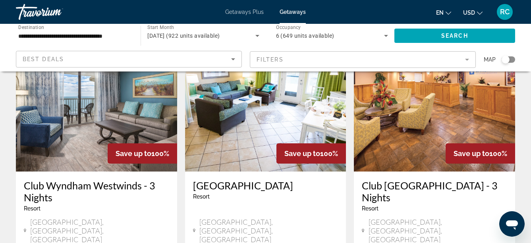
scroll to position [335, 0]
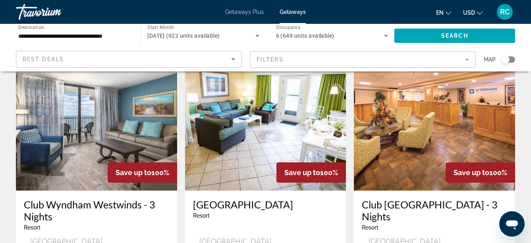
click at [457, 96] on img "Main content" at bounding box center [434, 127] width 161 height 127
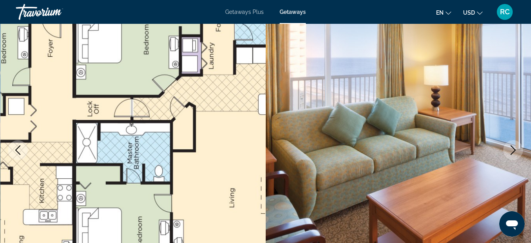
scroll to position [28, 0]
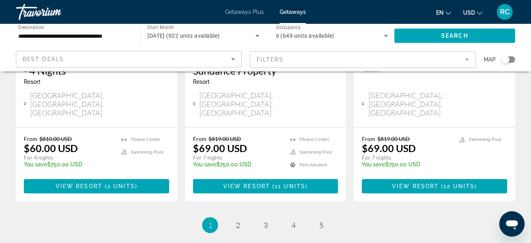
scroll to position [1082, 0]
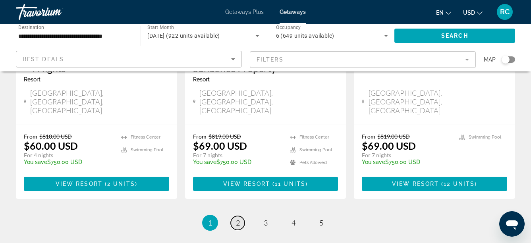
click at [238, 218] on span "2" at bounding box center [238, 222] width 4 height 9
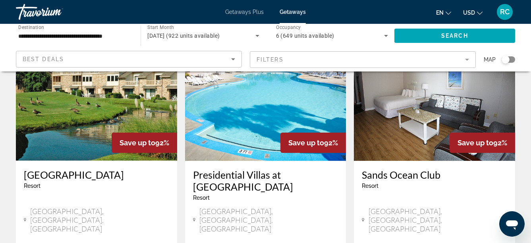
scroll to position [667, 0]
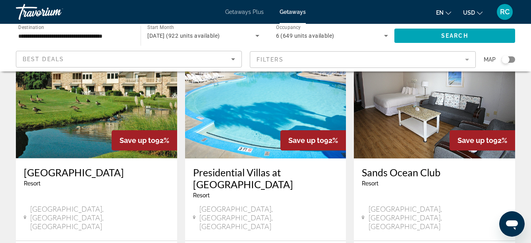
click at [247, 166] on h3 "Presidential Villas at Grand Palms Resort" at bounding box center [265, 178] width 145 height 24
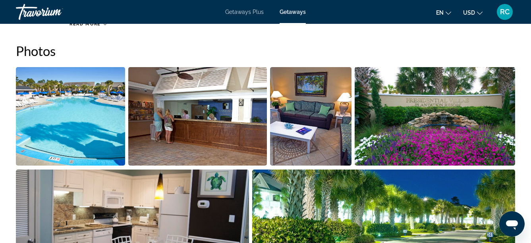
scroll to position [498, 0]
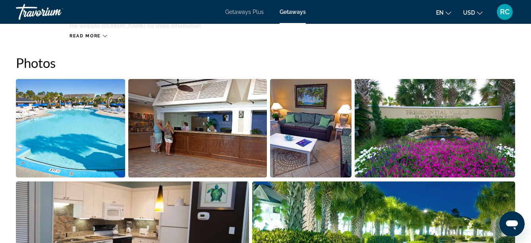
click at [78, 115] on img "Open full-screen image slider" at bounding box center [70, 128] width 109 height 98
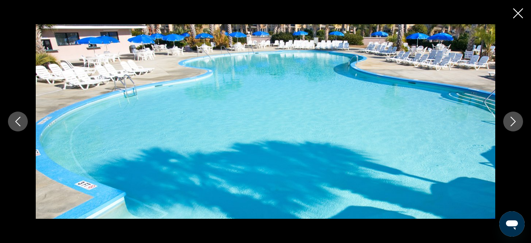
click at [517, 118] on icon "Next image" at bounding box center [513, 122] width 10 height 10
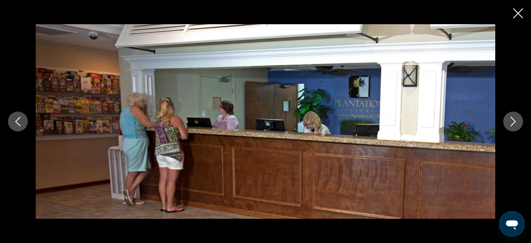
click at [517, 118] on icon "Next image" at bounding box center [513, 122] width 10 height 10
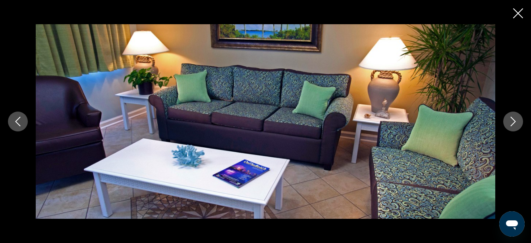
click at [517, 118] on icon "Next image" at bounding box center [513, 122] width 10 height 10
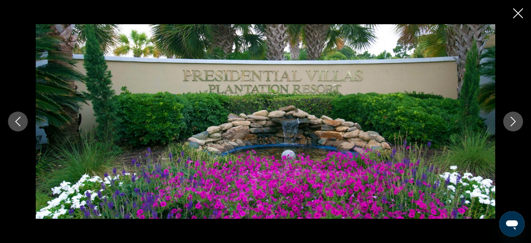
click at [517, 118] on icon "Next image" at bounding box center [513, 122] width 10 height 10
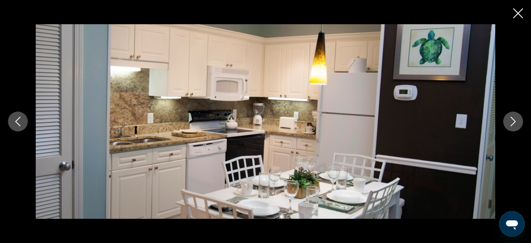
click at [517, 118] on icon "Next image" at bounding box center [513, 122] width 10 height 10
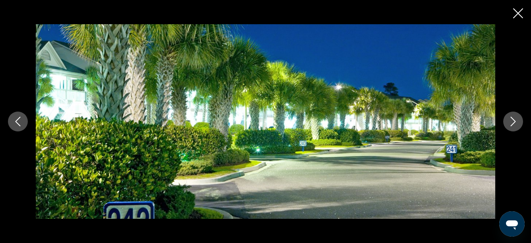
click at [517, 118] on icon "Next image" at bounding box center [513, 122] width 10 height 10
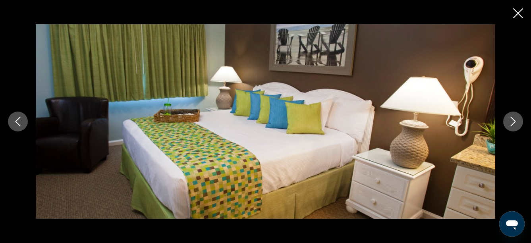
click at [517, 118] on icon "Next image" at bounding box center [513, 122] width 10 height 10
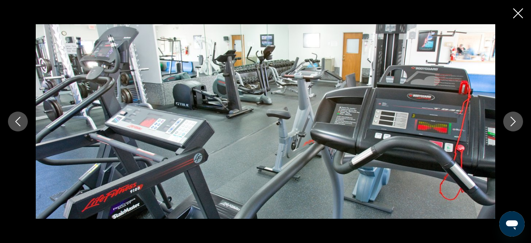
click at [517, 118] on icon "Next image" at bounding box center [513, 122] width 10 height 10
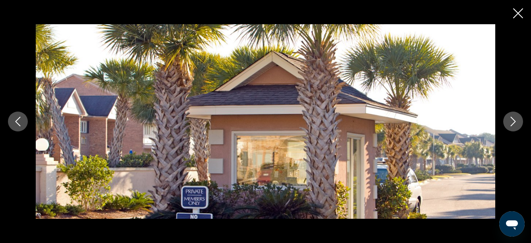
click at [517, 118] on icon "Next image" at bounding box center [513, 122] width 10 height 10
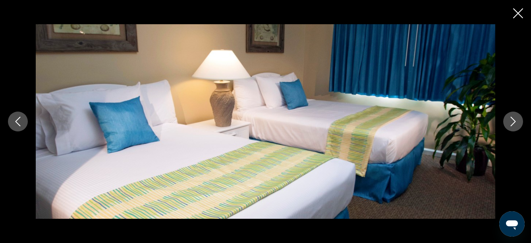
click at [517, 118] on icon "Next image" at bounding box center [513, 122] width 10 height 10
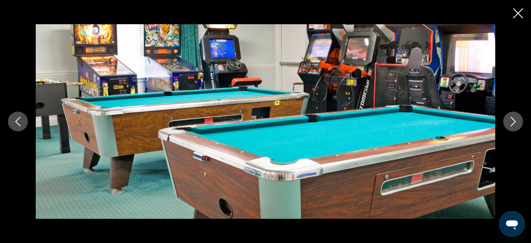
click at [517, 118] on icon "Next image" at bounding box center [513, 122] width 10 height 10
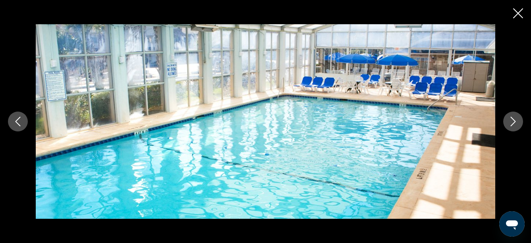
click at [517, 118] on icon "Next image" at bounding box center [513, 122] width 10 height 10
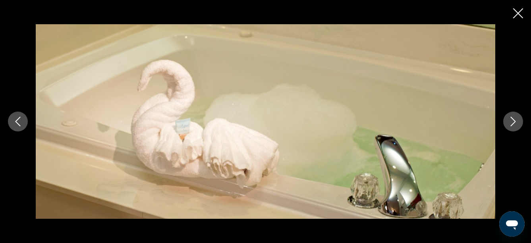
click at [517, 118] on icon "Next image" at bounding box center [513, 122] width 10 height 10
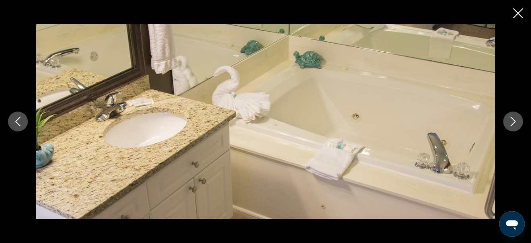
click at [517, 118] on icon "Next image" at bounding box center [513, 122] width 10 height 10
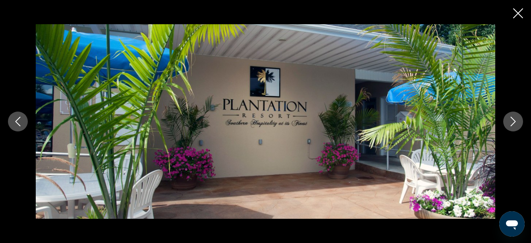
click at [517, 118] on icon "Next image" at bounding box center [513, 122] width 10 height 10
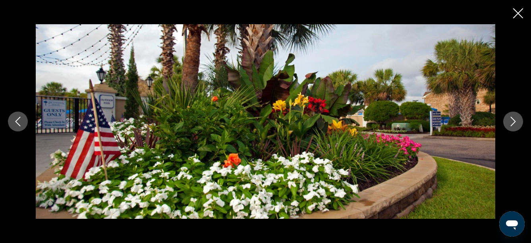
click at [517, 118] on icon "Next image" at bounding box center [513, 122] width 10 height 10
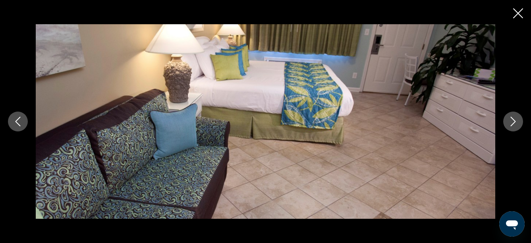
click at [517, 118] on icon "Next image" at bounding box center [513, 122] width 10 height 10
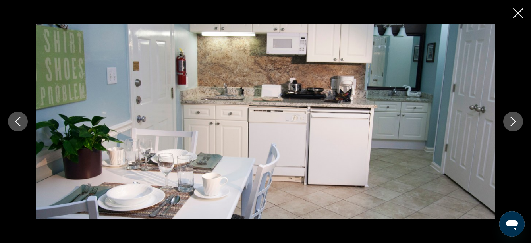
click at [517, 118] on icon "Next image" at bounding box center [513, 122] width 10 height 10
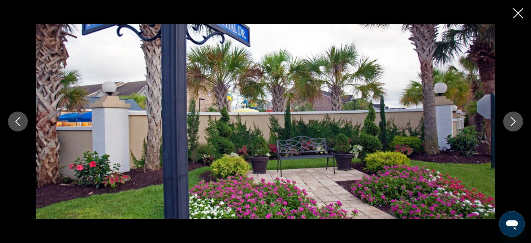
click at [20, 115] on button "Previous image" at bounding box center [18, 122] width 20 height 20
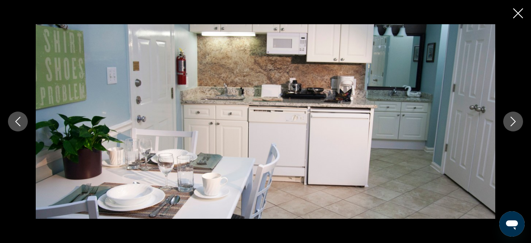
click at [512, 119] on icon "Next image" at bounding box center [513, 122] width 10 height 10
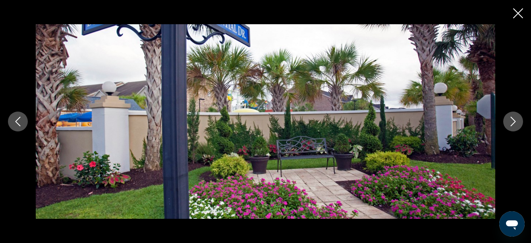
click at [512, 119] on icon "Next image" at bounding box center [513, 122] width 10 height 10
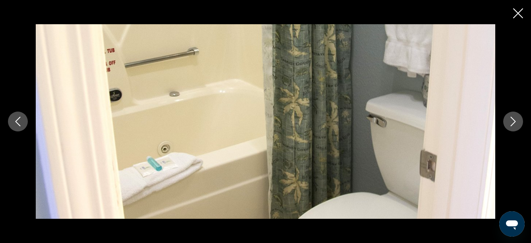
click at [512, 119] on icon "Next image" at bounding box center [513, 122] width 10 height 10
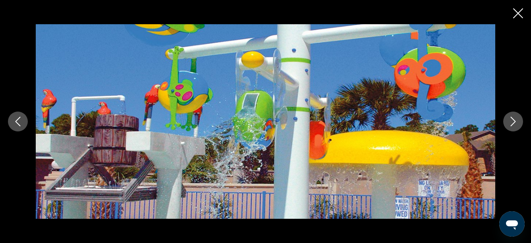
click at [512, 119] on icon "Next image" at bounding box center [513, 122] width 10 height 10
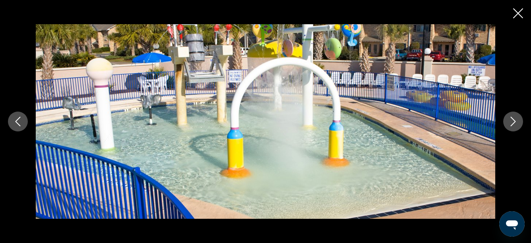
click at [512, 119] on icon "Next image" at bounding box center [513, 122] width 10 height 10
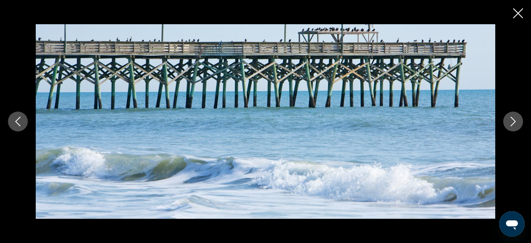
click at [519, 12] on icon "Close slideshow" at bounding box center [518, 13] width 10 height 10
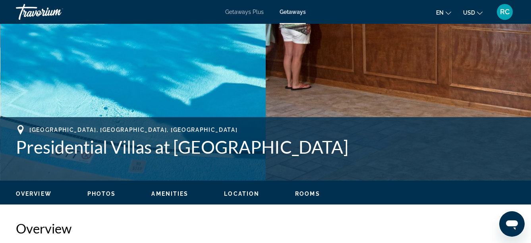
scroll to position [0, 0]
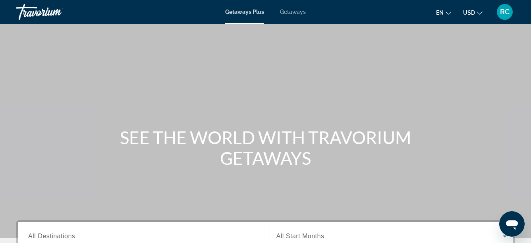
click at [291, 12] on span "Getaways" at bounding box center [293, 12] width 26 height 6
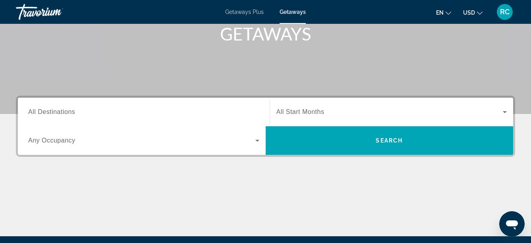
scroll to position [129, 0]
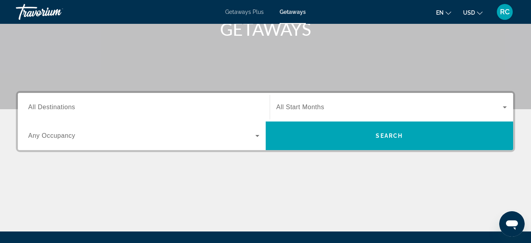
click at [83, 108] on input "Destination All Destinations" at bounding box center [143, 108] width 231 height 10
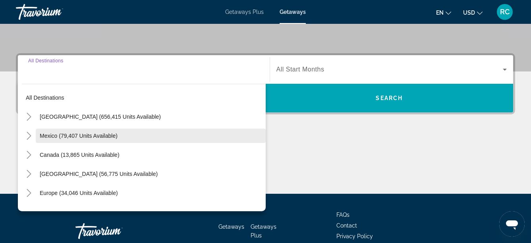
scroll to position [194, 0]
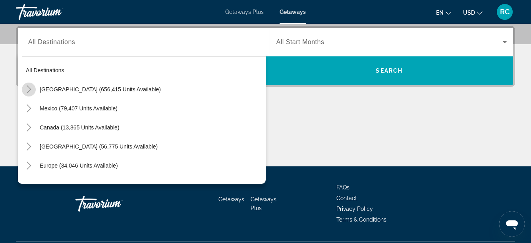
click at [26, 88] on icon "Toggle United States (656,415 units available)" at bounding box center [29, 89] width 8 height 8
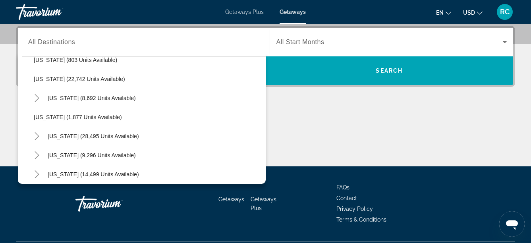
scroll to position [648, 0]
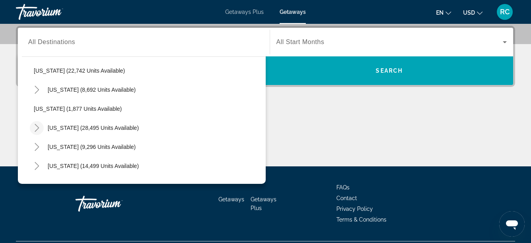
click at [39, 125] on icon "Toggle South Carolina (28,495 units available)" at bounding box center [37, 128] width 8 height 8
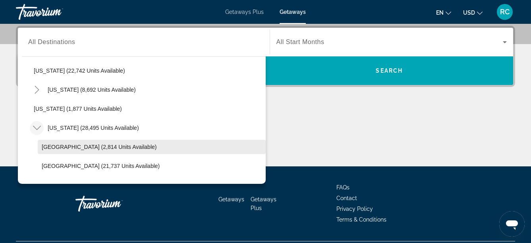
click at [47, 149] on span "[GEOGRAPHIC_DATA] (2,814 units available)" at bounding box center [99, 147] width 115 height 6
type input "**********"
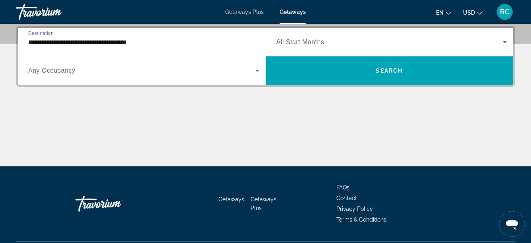
click at [300, 44] on span "All Start Months" at bounding box center [300, 42] width 48 height 7
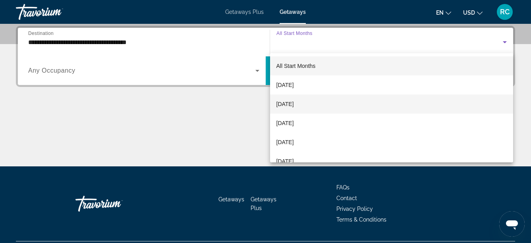
click at [303, 98] on mat-option "[DATE]" at bounding box center [391, 103] width 243 height 19
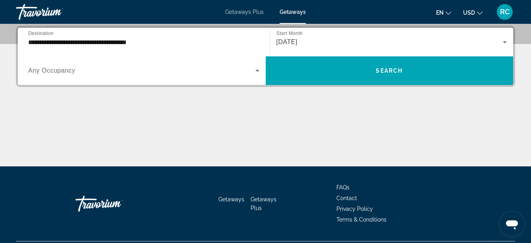
click at [102, 76] on div "Search widget" at bounding box center [143, 71] width 231 height 22
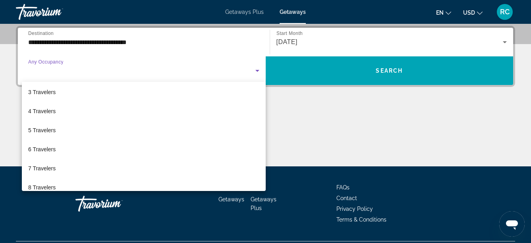
scroll to position [44, 0]
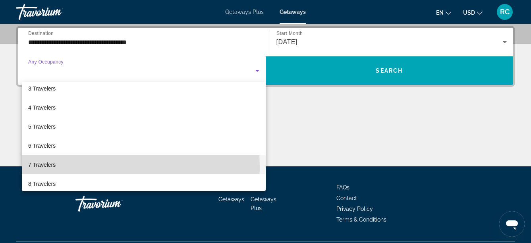
click at [62, 168] on mat-option "7 Travelers" at bounding box center [144, 164] width 244 height 19
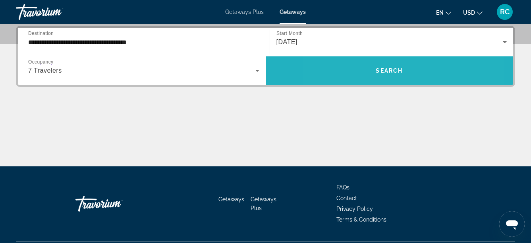
click at [358, 61] on span "Search widget" at bounding box center [390, 70] width 248 height 19
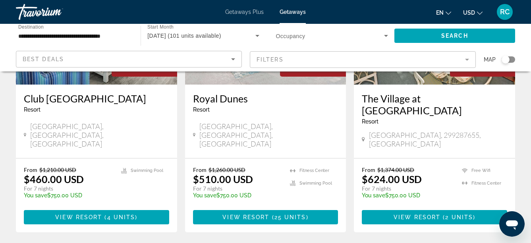
scroll to position [1026, 0]
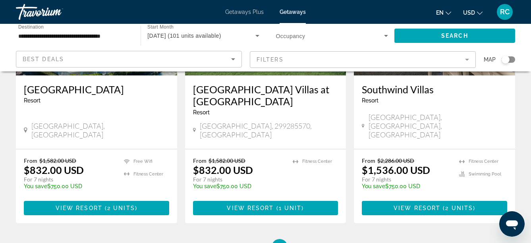
scroll to position [152, 0]
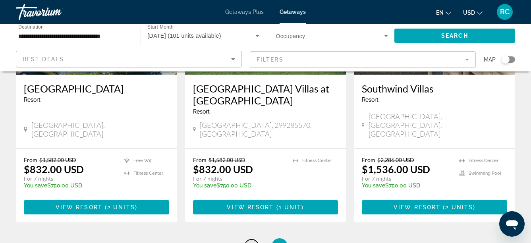
click at [254, 239] on link "page 1" at bounding box center [252, 246] width 14 height 14
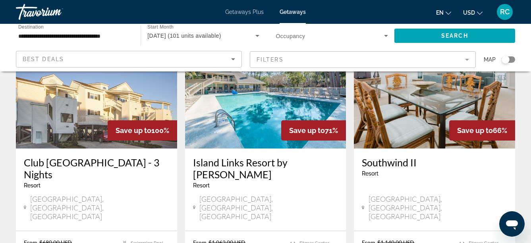
scroll to position [59, 0]
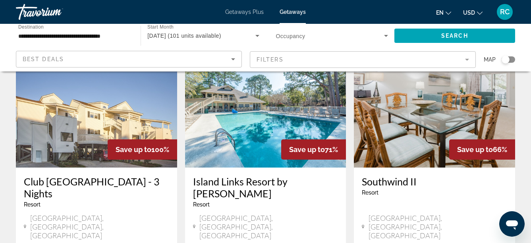
click at [97, 129] on img "Main content" at bounding box center [96, 103] width 161 height 127
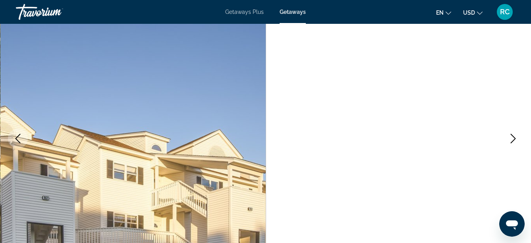
scroll to position [70, 0]
